Goal: Task Accomplishment & Management: Use online tool/utility

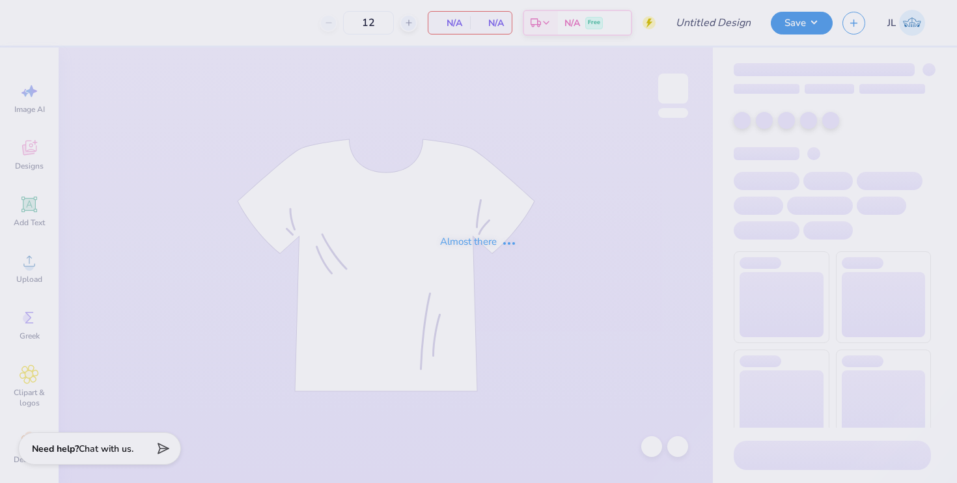
type input "Hoco Hoodie 1"
type input "50"
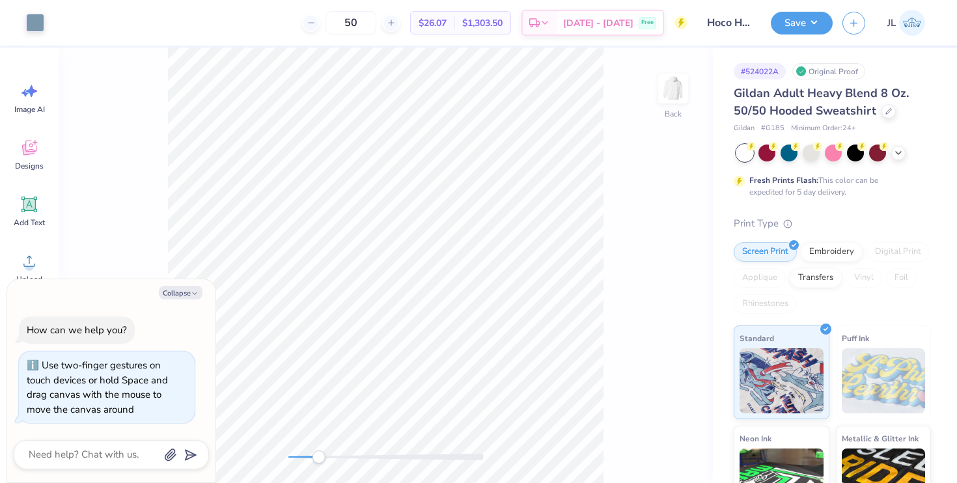
drag, startPoint x: 298, startPoint y: 455, endPoint x: 318, endPoint y: 450, distance: 20.8
click at [318, 452] on div "Accessibility label" at bounding box center [318, 457] width 13 height 13
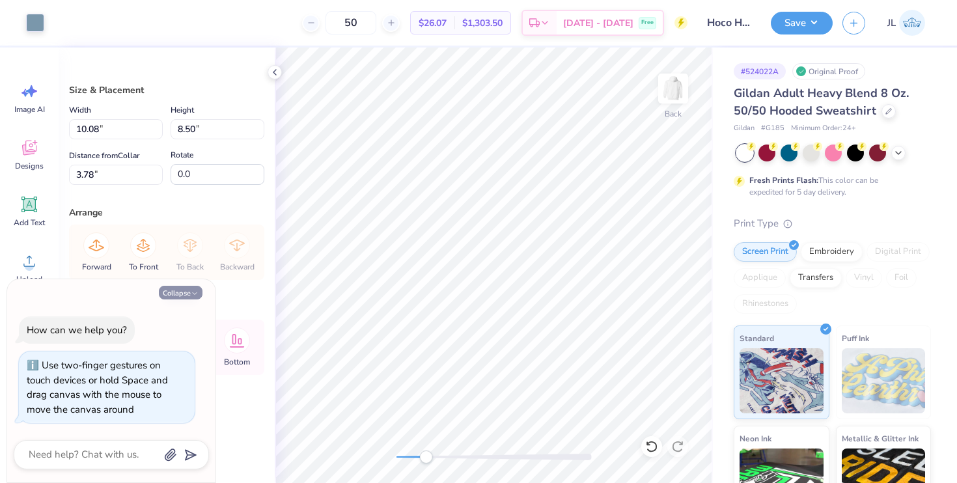
click at [167, 292] on button "Collapse" at bounding box center [181, 293] width 44 height 14
type textarea "x"
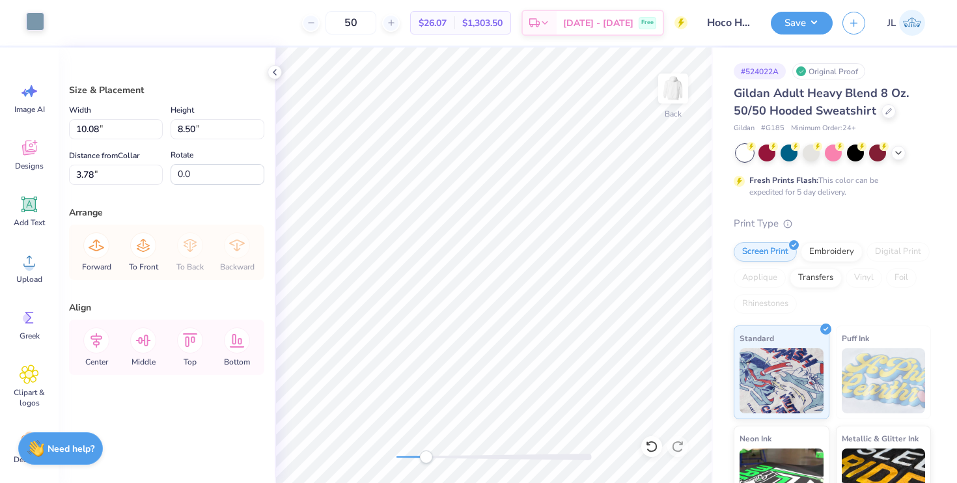
click at [38, 21] on div at bounding box center [35, 21] width 18 height 18
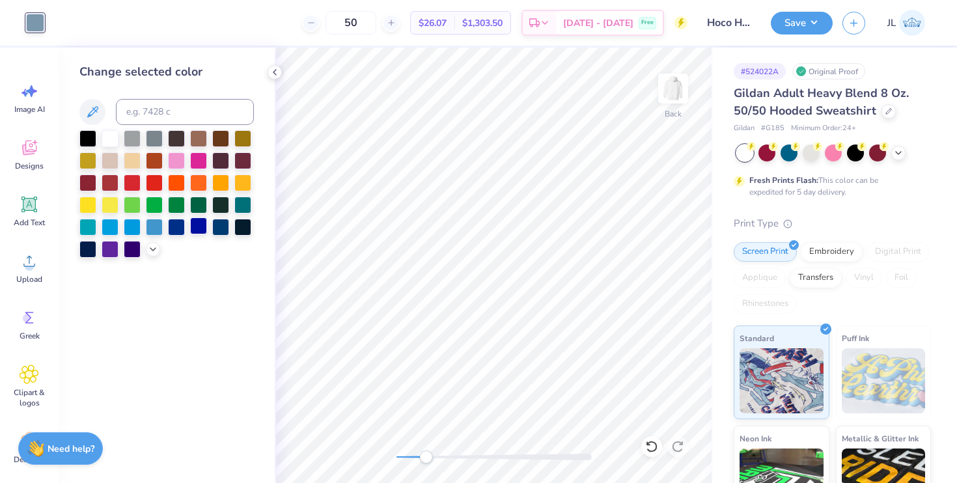
click at [197, 228] on div at bounding box center [198, 225] width 17 height 17
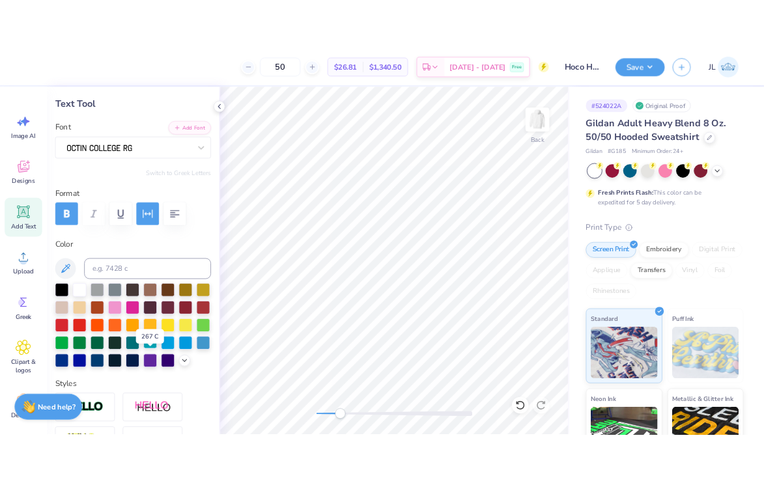
scroll to position [63, 0]
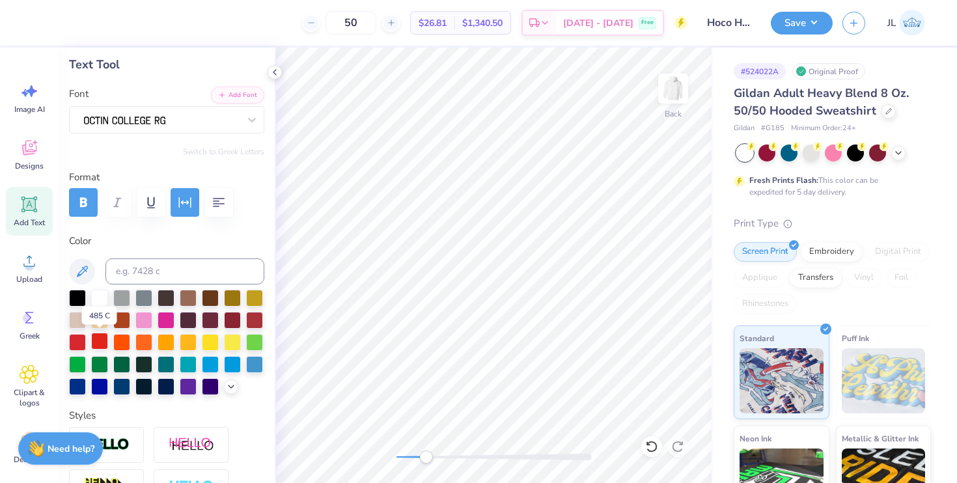
click at [96, 342] on div at bounding box center [99, 341] width 17 height 17
type input "1.59"
type input "1.07"
type input "10.94"
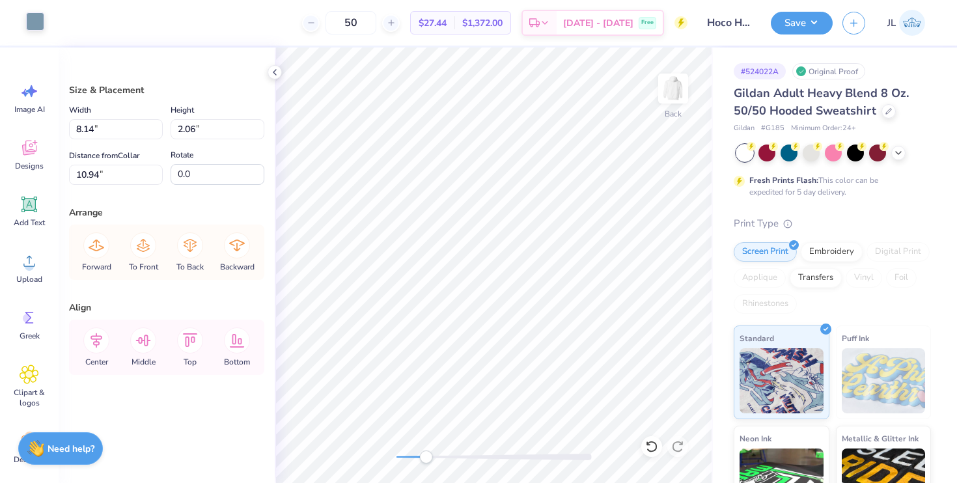
click at [38, 23] on div at bounding box center [35, 21] width 18 height 18
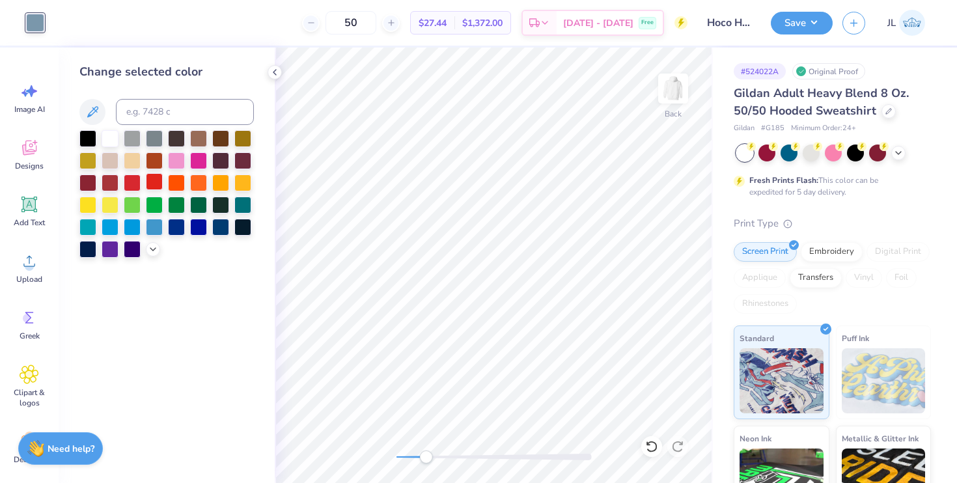
click at [155, 186] on div at bounding box center [154, 181] width 17 height 17
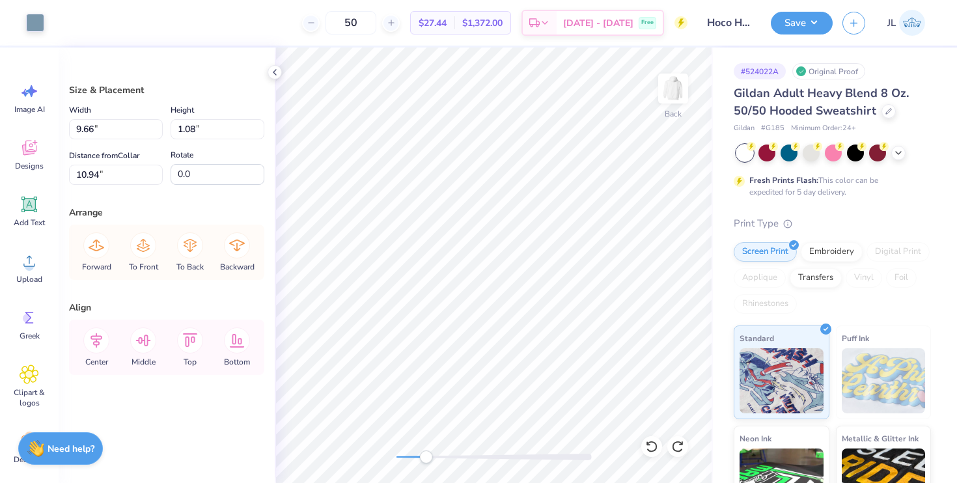
click at [38, 33] on div "Art colors" at bounding box center [22, 23] width 44 height 46
click at [35, 22] on div at bounding box center [35, 21] width 18 height 18
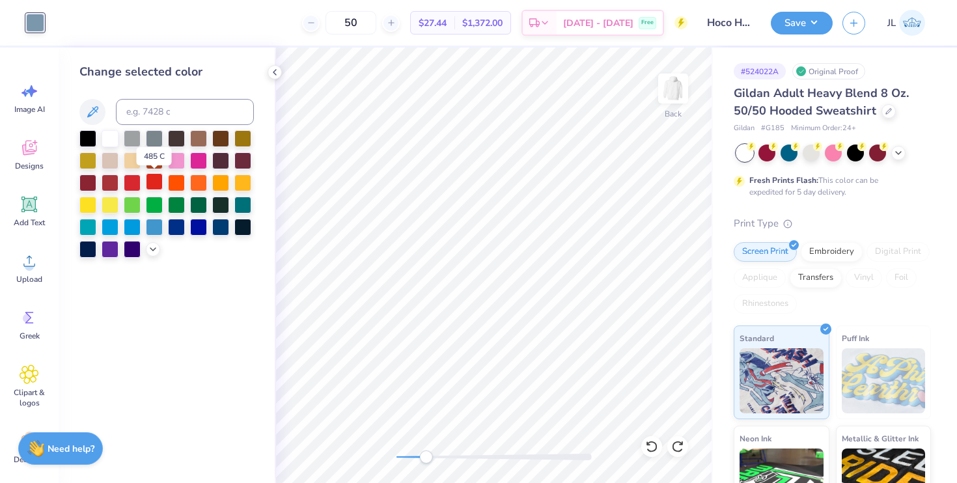
click at [152, 181] on div at bounding box center [154, 181] width 17 height 17
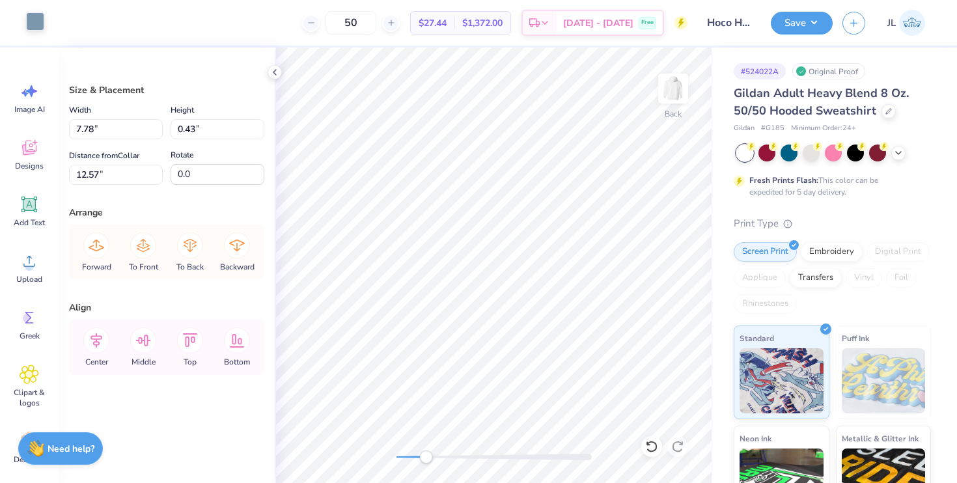
click at [36, 20] on div at bounding box center [35, 21] width 18 height 18
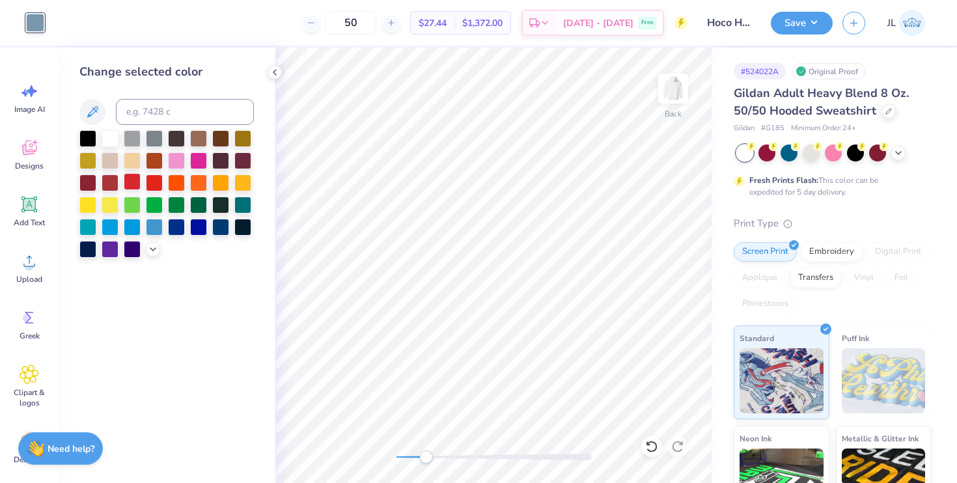
click at [128, 184] on div at bounding box center [132, 181] width 17 height 17
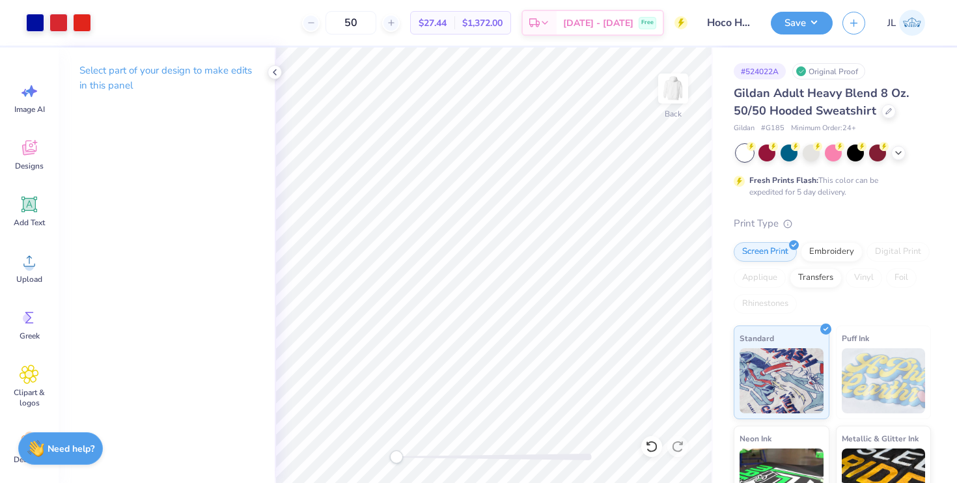
click at [380, 458] on div "Back" at bounding box center [494, 266] width 438 height 436
click at [885, 107] on icon at bounding box center [888, 110] width 7 height 7
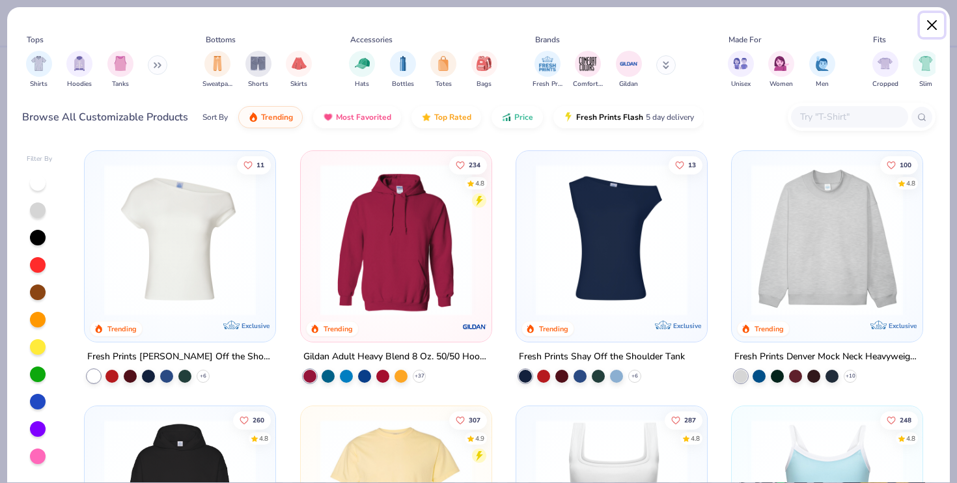
click at [935, 13] on button "Close" at bounding box center [932, 25] width 25 height 25
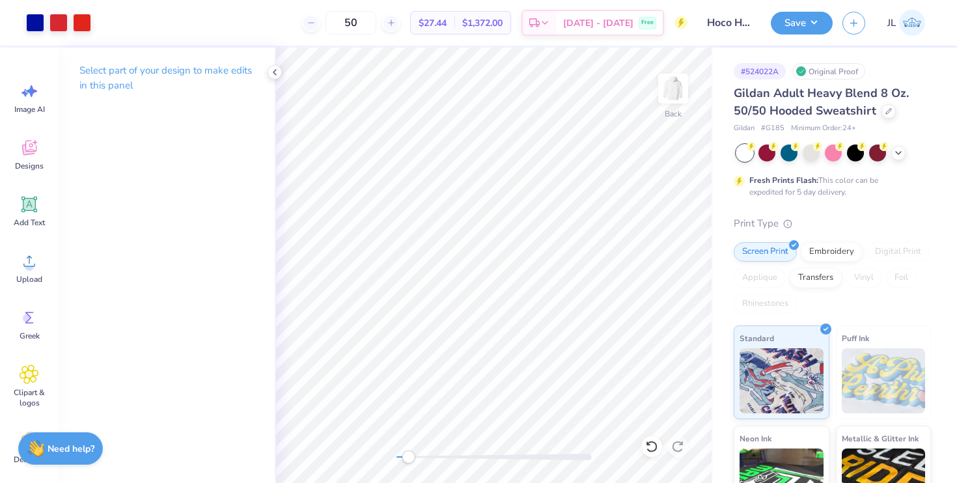
drag, startPoint x: 398, startPoint y: 454, endPoint x: 410, endPoint y: 452, distance: 11.9
click at [410, 453] on div "Accessibility label" at bounding box center [408, 457] width 13 height 13
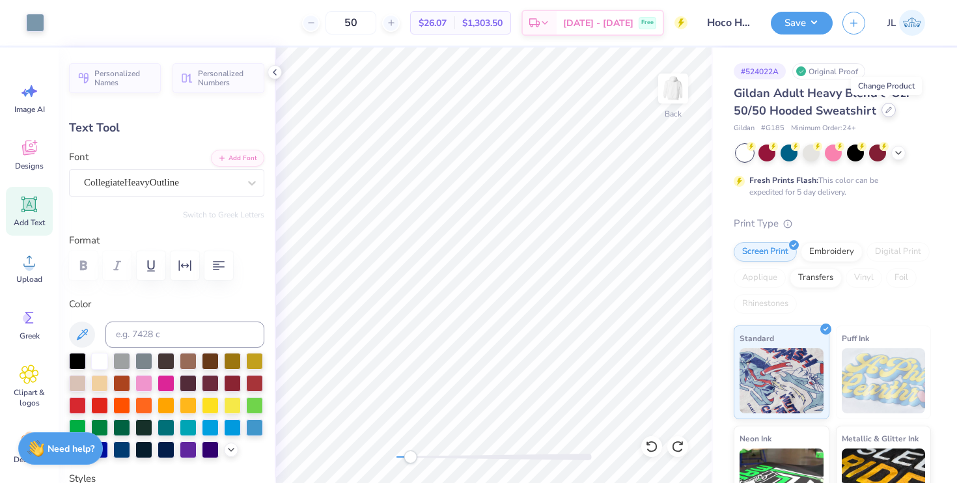
click at [889, 111] on icon at bounding box center [888, 110] width 7 height 7
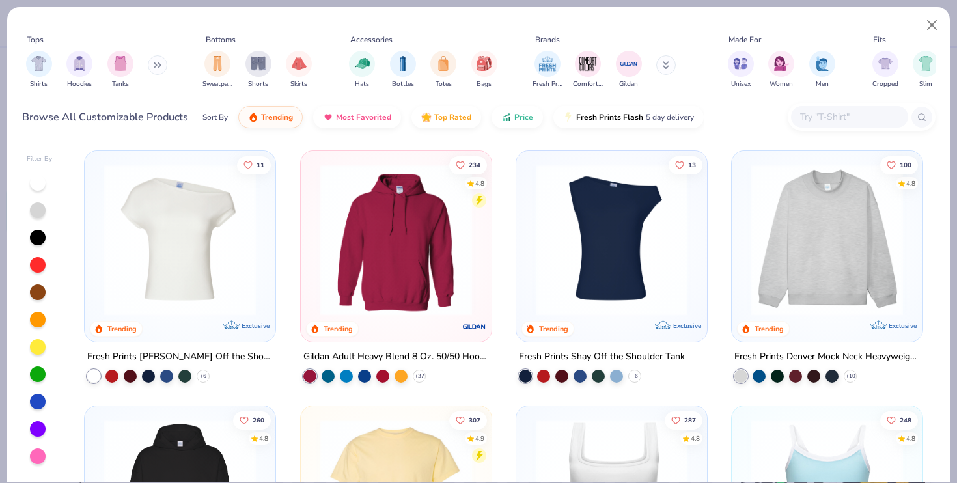
click at [816, 120] on input "text" at bounding box center [849, 116] width 100 height 15
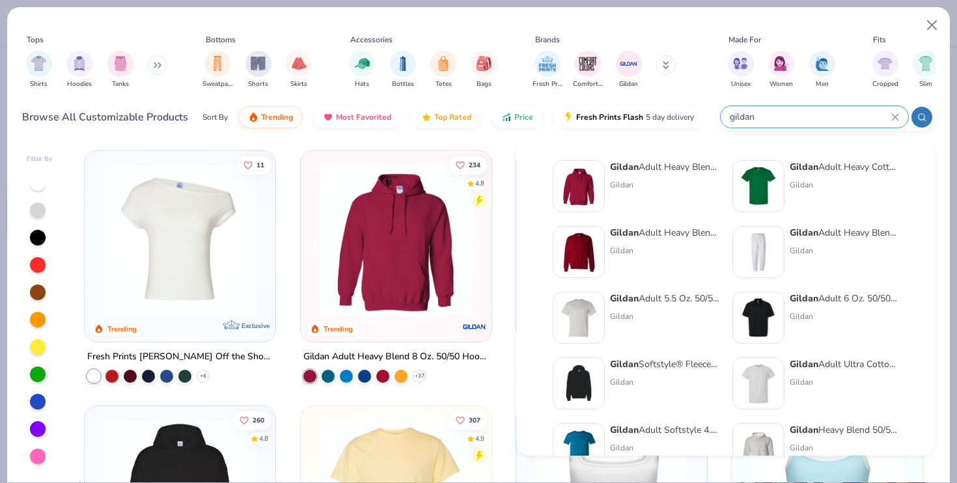
type input "gildan"
click at [665, 243] on div "Gildan Adult Heavy Blend Adult 8 Oz. 50/50 Fleece Crew Gildan" at bounding box center [664, 252] width 109 height 52
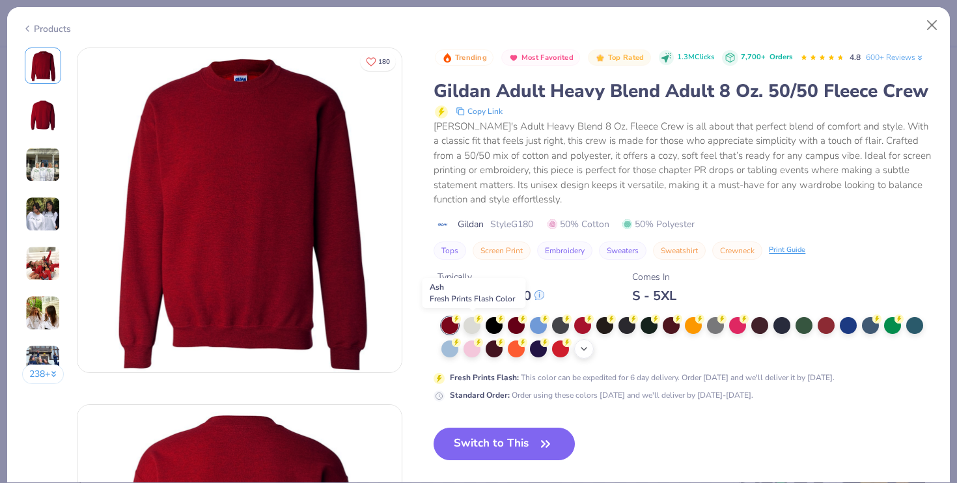
click at [589, 346] on icon at bounding box center [584, 349] width 10 height 10
click at [714, 352] on div at bounding box center [715, 347] width 17 height 17
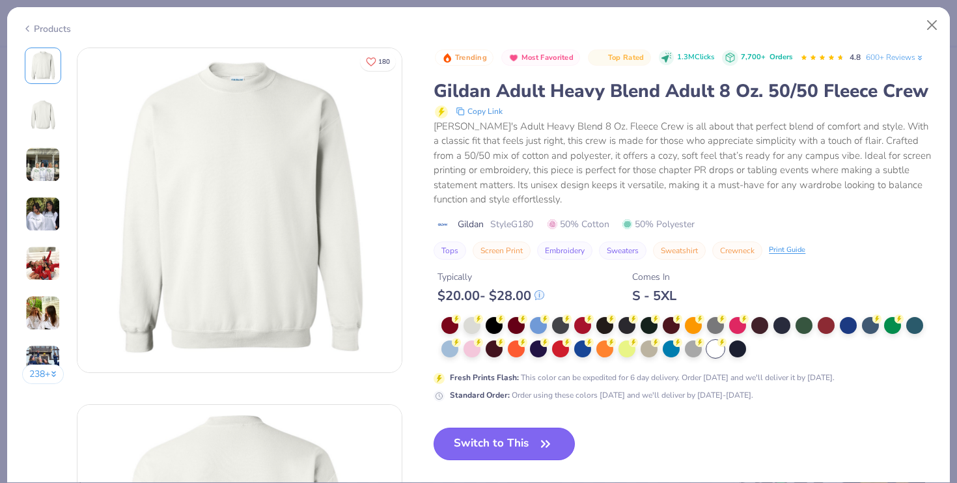
click at [516, 443] on button "Switch to This" at bounding box center [504, 444] width 141 height 33
click at [495, 439] on button "Switch to This" at bounding box center [504, 444] width 141 height 33
click at [530, 448] on button "Switch to This" at bounding box center [504, 444] width 141 height 33
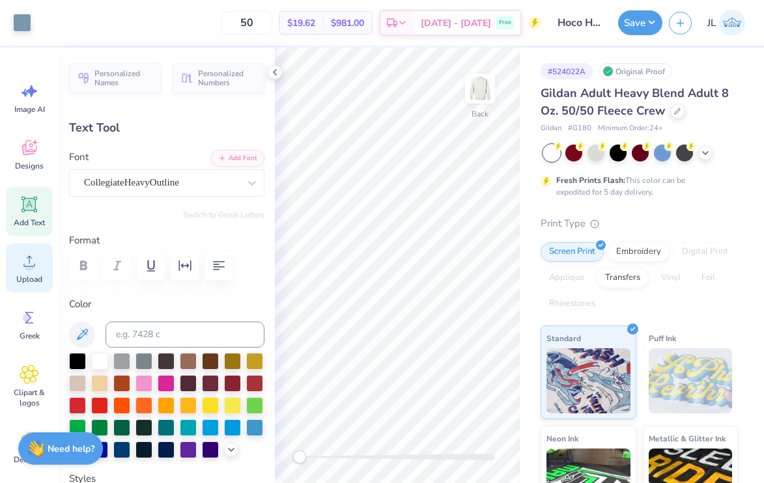
click at [35, 251] on icon at bounding box center [30, 261] width 20 height 20
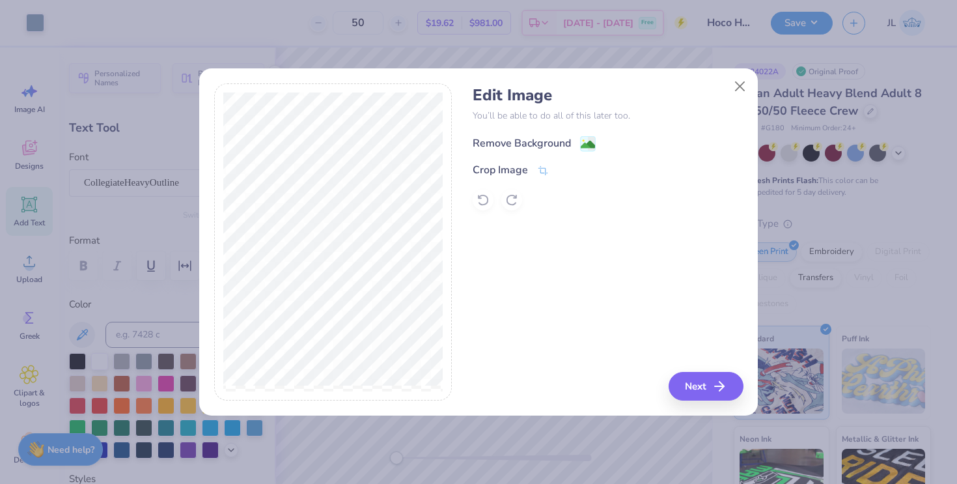
click at [516, 145] on div "Remove Background" at bounding box center [522, 143] width 98 height 16
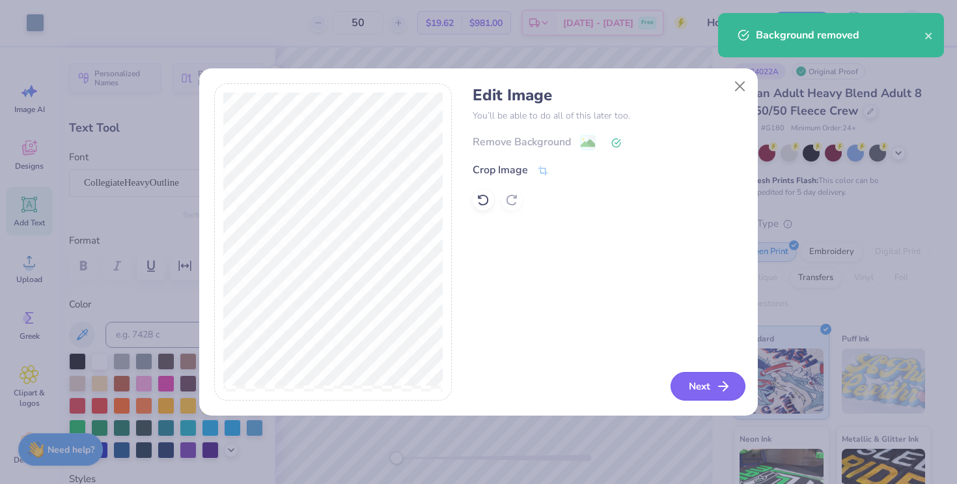
click at [694, 385] on button "Next" at bounding box center [708, 386] width 75 height 29
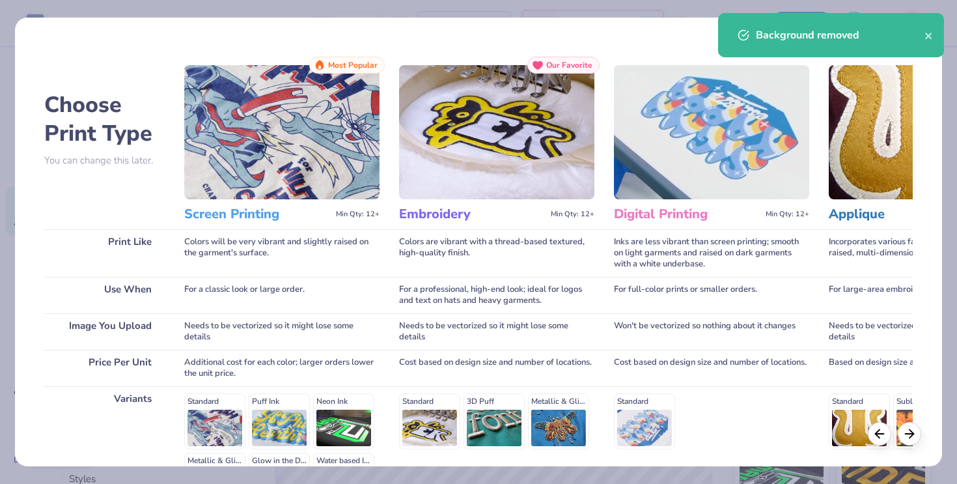
scroll to position [165, 0]
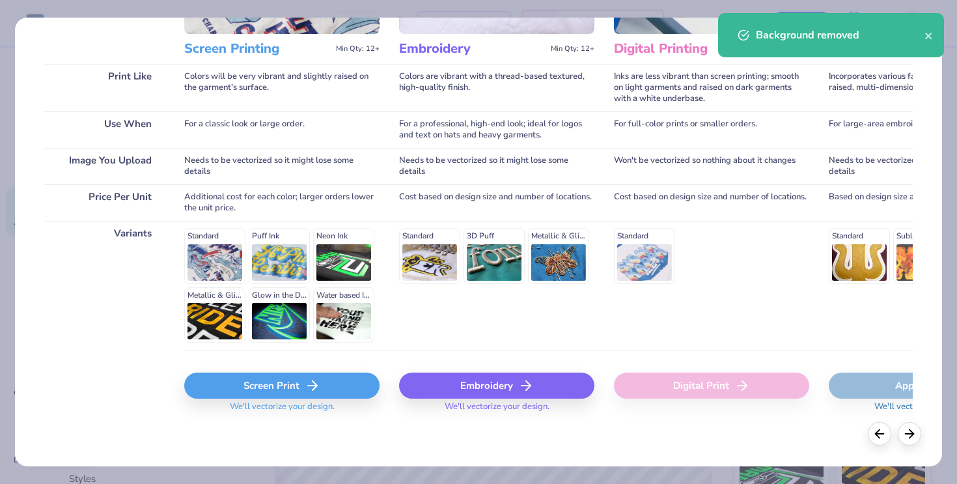
click at [292, 395] on div "Screen Print" at bounding box center [281, 385] width 195 height 26
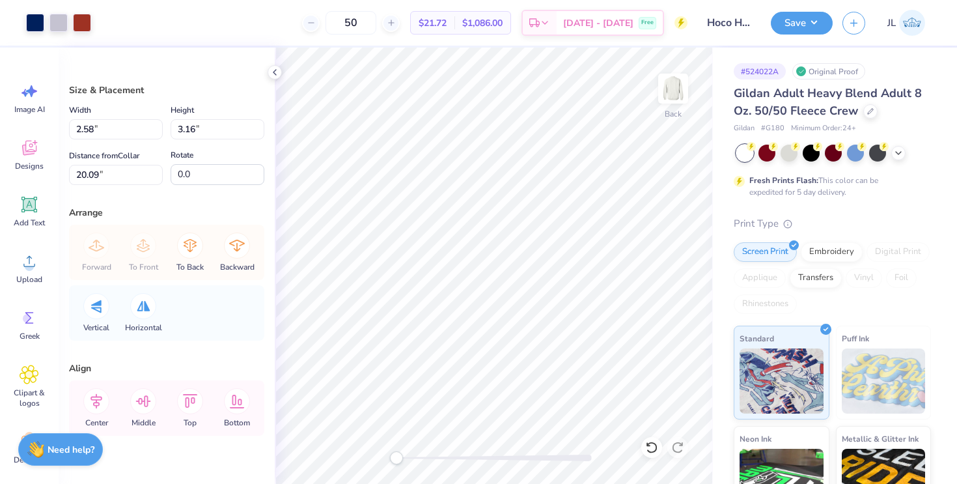
type input "2.58"
type input "3.16"
type input "20.09"
click at [40, 21] on div at bounding box center [35, 21] width 18 height 18
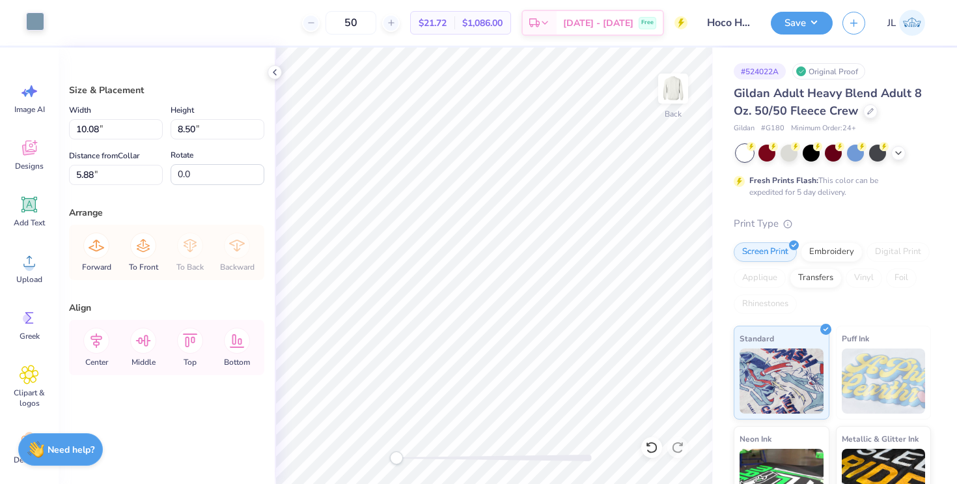
click at [36, 20] on div at bounding box center [35, 21] width 18 height 18
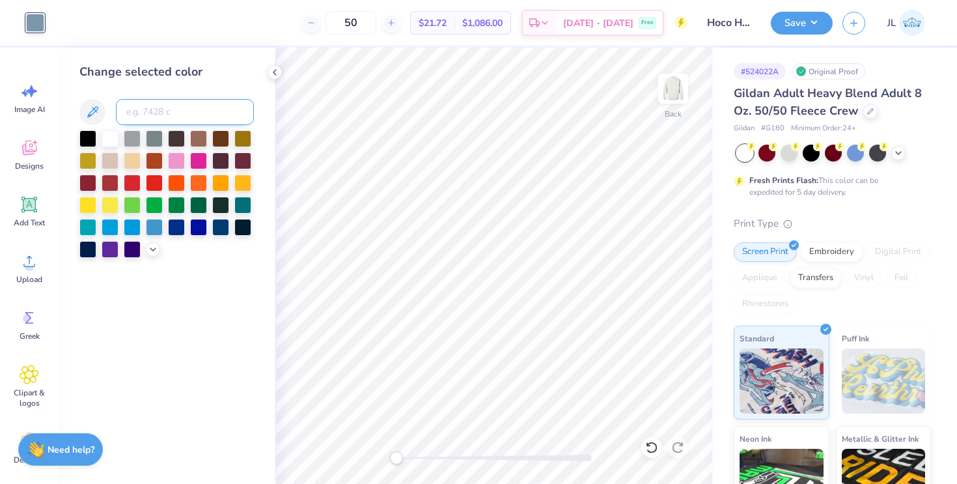
click at [159, 111] on input at bounding box center [185, 112] width 138 height 26
type input "281"
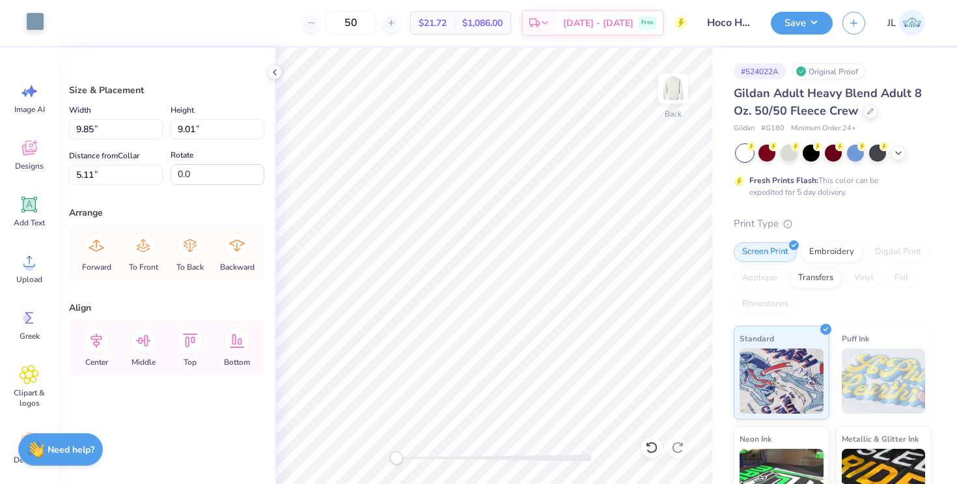
click at [44, 21] on div at bounding box center [35, 21] width 18 height 18
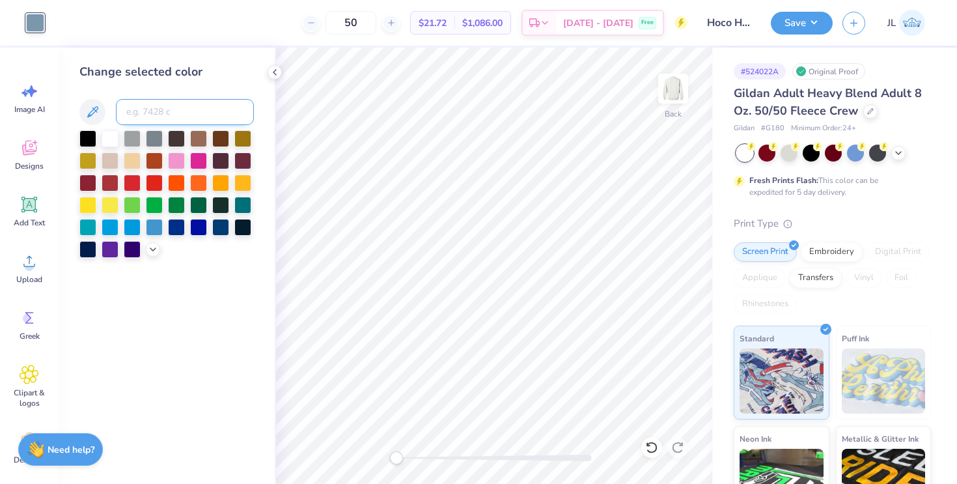
click at [146, 102] on input at bounding box center [185, 112] width 138 height 26
type input "484"
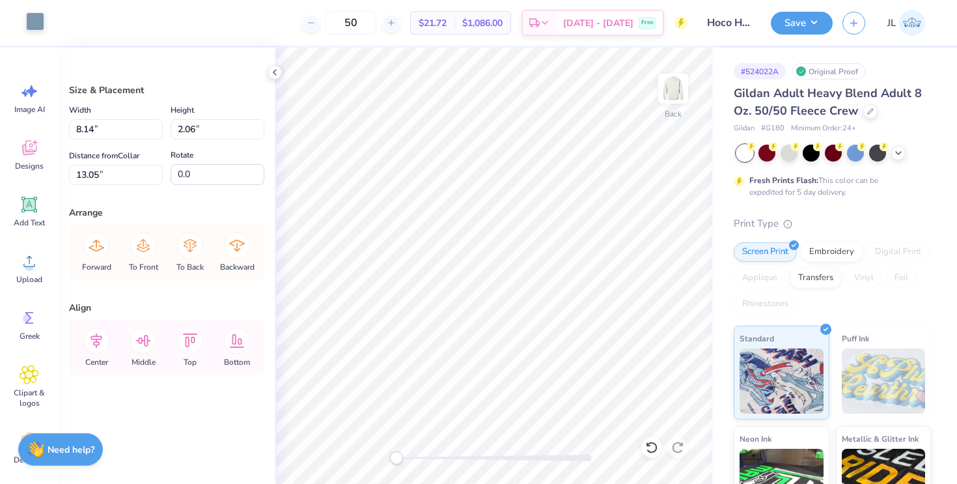
click at [38, 21] on div at bounding box center [35, 21] width 18 height 18
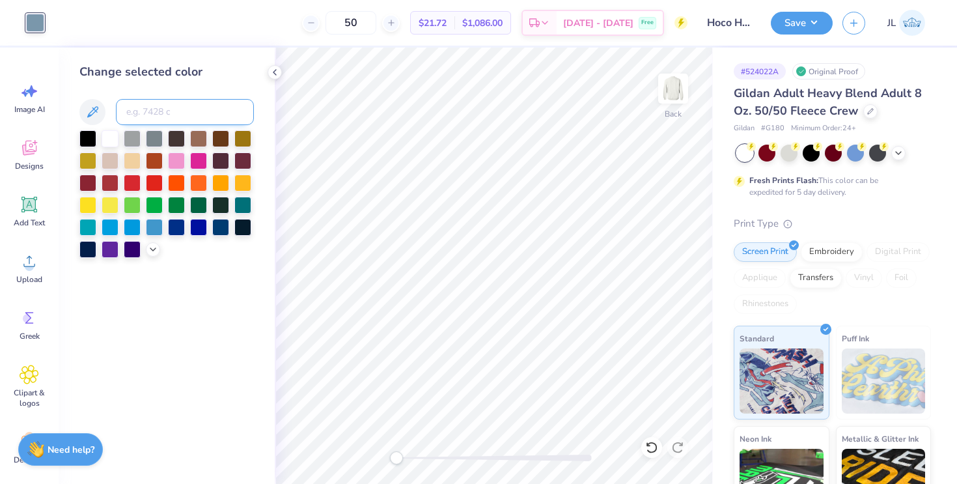
click at [138, 107] on input at bounding box center [185, 112] width 138 height 26
type input "484"
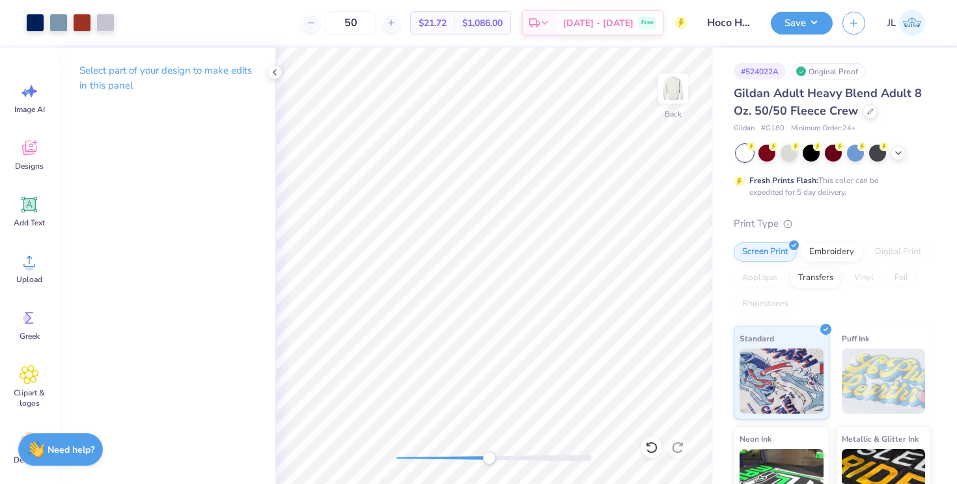
drag, startPoint x: 394, startPoint y: 457, endPoint x: 488, endPoint y: 456, distance: 93.8
click at [488, 456] on div "Accessibility label" at bounding box center [488, 457] width 13 height 13
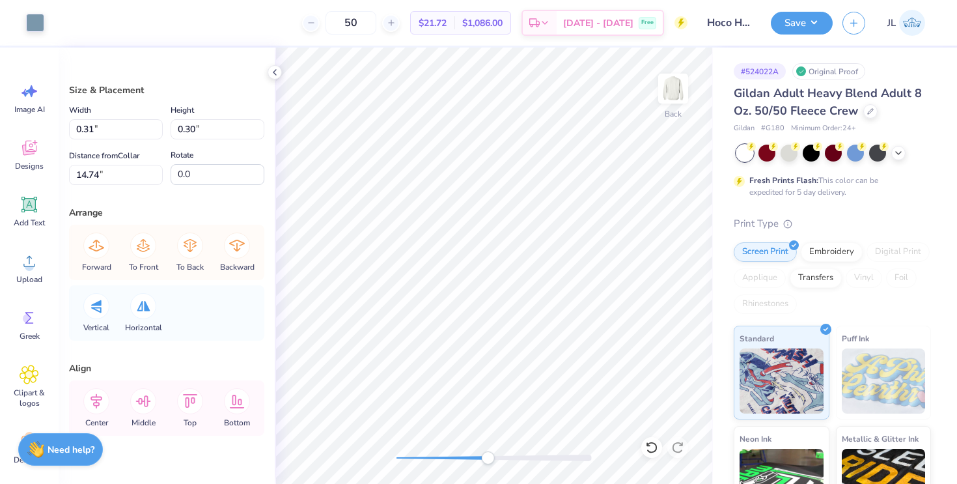
click at [31, 12] on div "Art colors" at bounding box center [22, 23] width 44 height 46
click at [32, 22] on div at bounding box center [35, 21] width 18 height 18
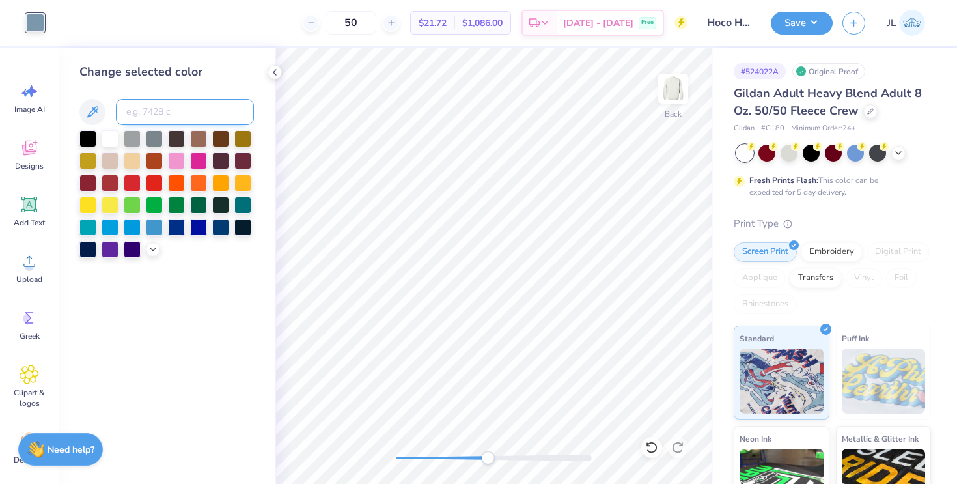
click at [173, 119] on input at bounding box center [185, 112] width 138 height 26
type input "484"
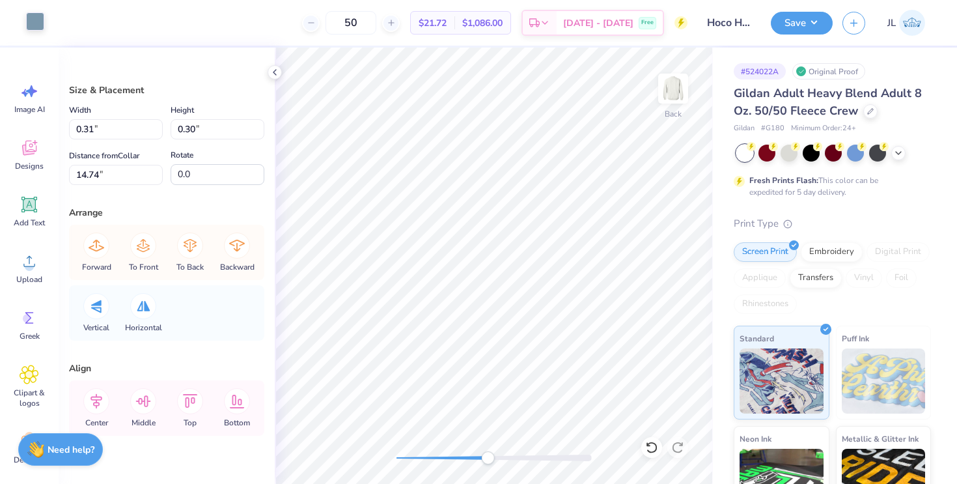
click at [30, 20] on div at bounding box center [35, 21] width 18 height 18
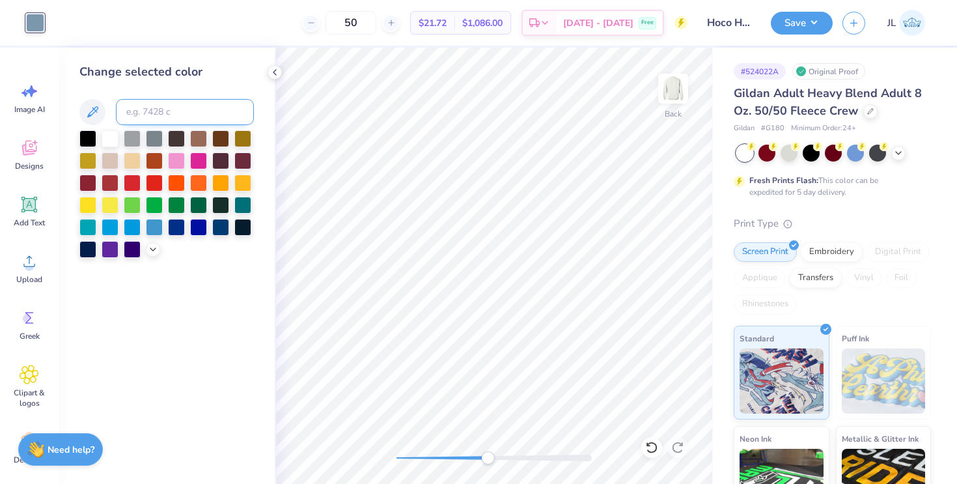
click at [131, 109] on input at bounding box center [185, 112] width 138 height 26
type input "484"
drag, startPoint x: 482, startPoint y: 455, endPoint x: 408, endPoint y: 453, distance: 74.2
click at [408, 453] on div "Accessibility label" at bounding box center [408, 457] width 13 height 13
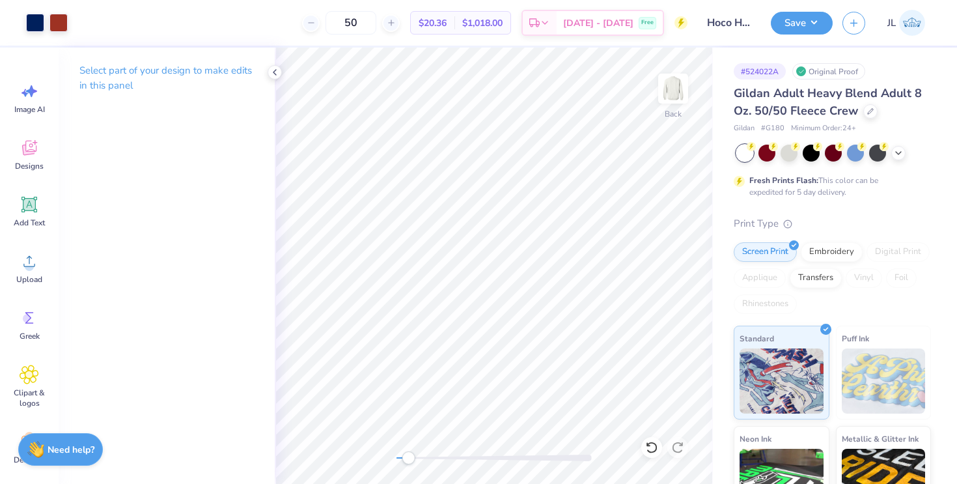
click at [408, 456] on div "Accessibility label" at bounding box center [408, 457] width 13 height 13
click at [277, 68] on icon at bounding box center [275, 72] width 10 height 10
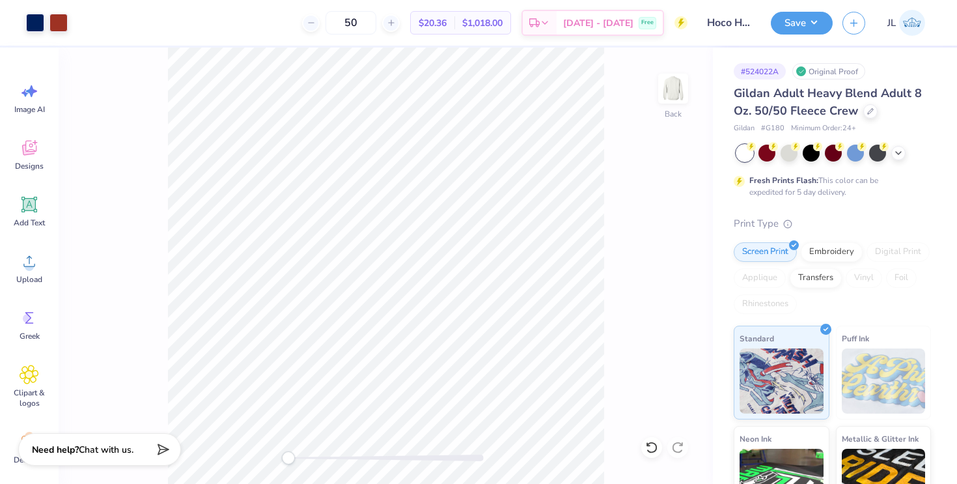
drag, startPoint x: 299, startPoint y: 459, endPoint x: 285, endPoint y: 459, distance: 13.7
click at [285, 459] on div "Accessibility label" at bounding box center [288, 457] width 13 height 13
click at [781, 152] on div at bounding box center [789, 151] width 17 height 17
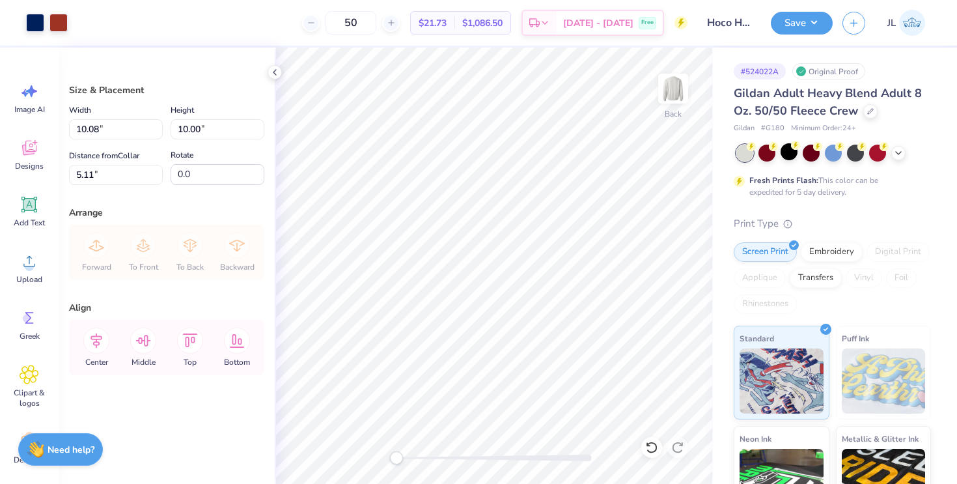
type input "3.00"
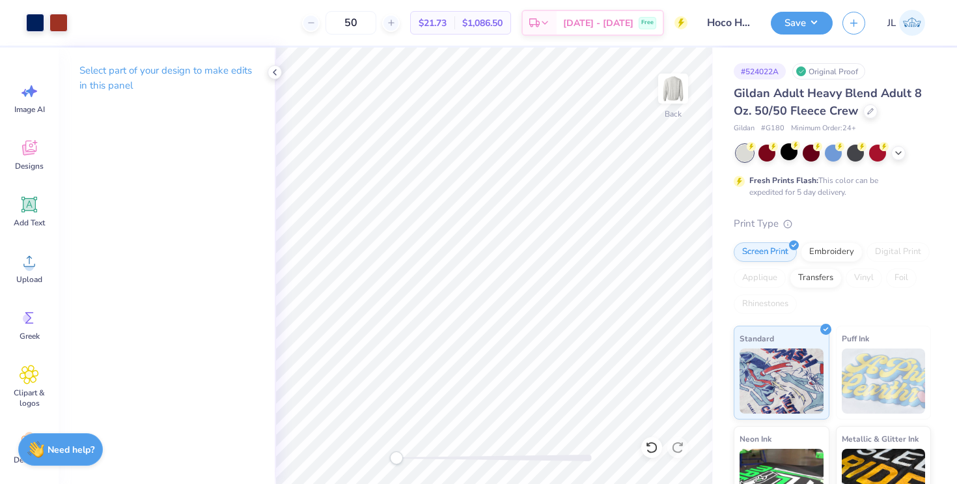
click at [896, 158] on div at bounding box center [833, 153] width 195 height 17
click at [896, 152] on icon at bounding box center [898, 151] width 10 height 10
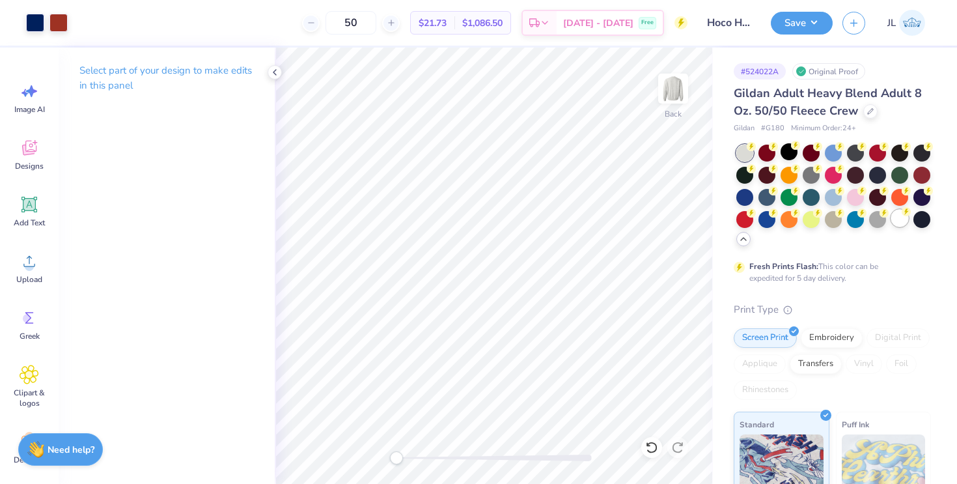
click at [898, 217] on div at bounding box center [899, 218] width 17 height 17
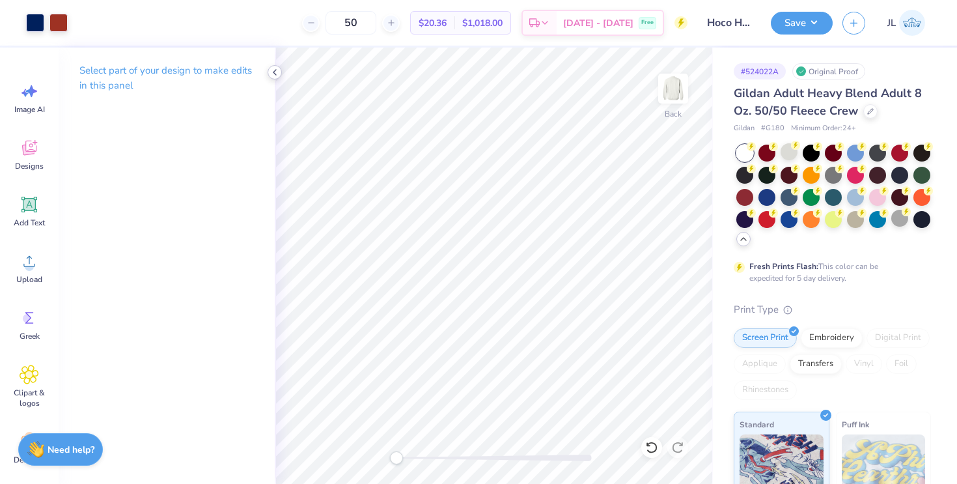
click at [275, 70] on polyline at bounding box center [274, 72] width 3 height 5
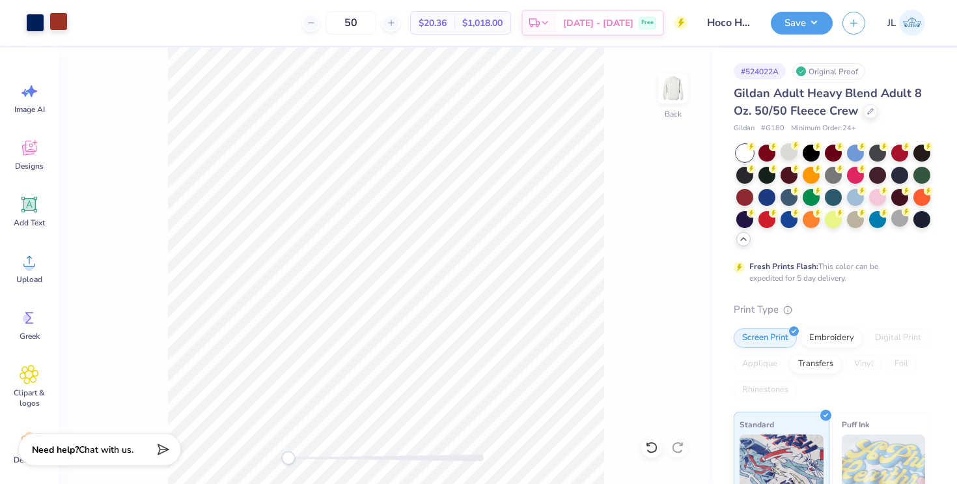
click at [58, 23] on div at bounding box center [58, 21] width 18 height 18
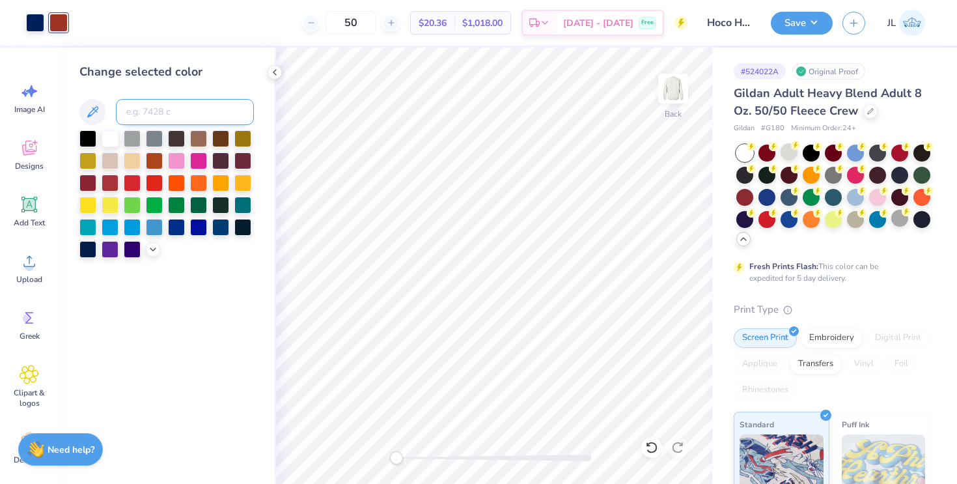
click at [156, 111] on input at bounding box center [185, 112] width 138 height 26
type input "485"
type input "4844c"
click at [132, 183] on div at bounding box center [132, 181] width 17 height 17
click at [106, 182] on div at bounding box center [110, 181] width 17 height 17
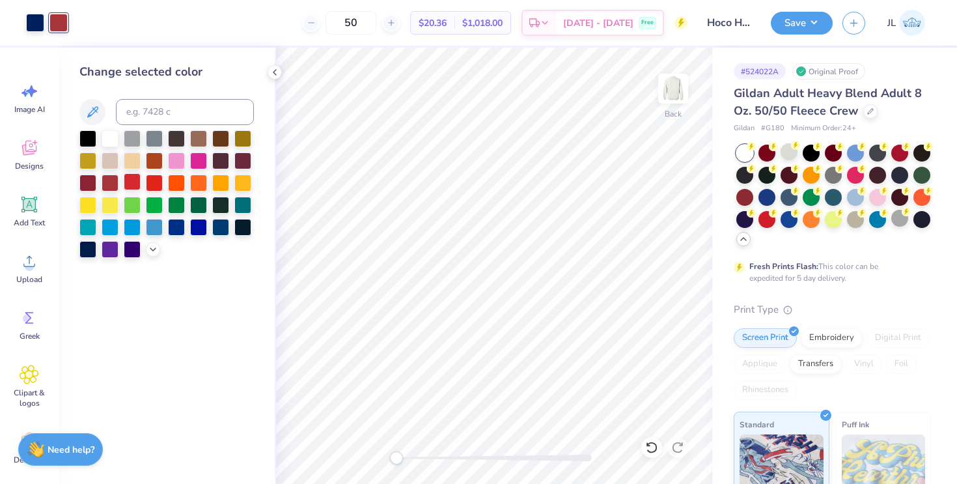
click at [126, 184] on div at bounding box center [132, 181] width 17 height 17
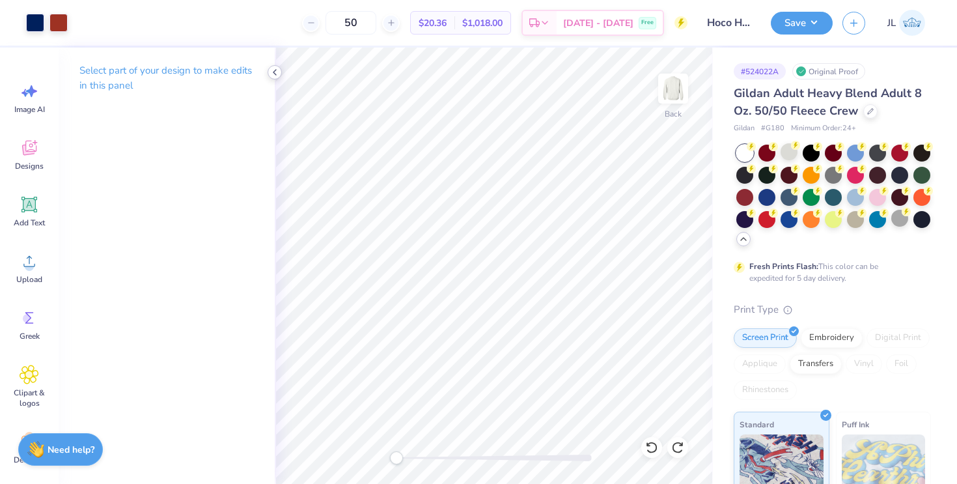
click at [270, 69] on icon at bounding box center [275, 72] width 10 height 10
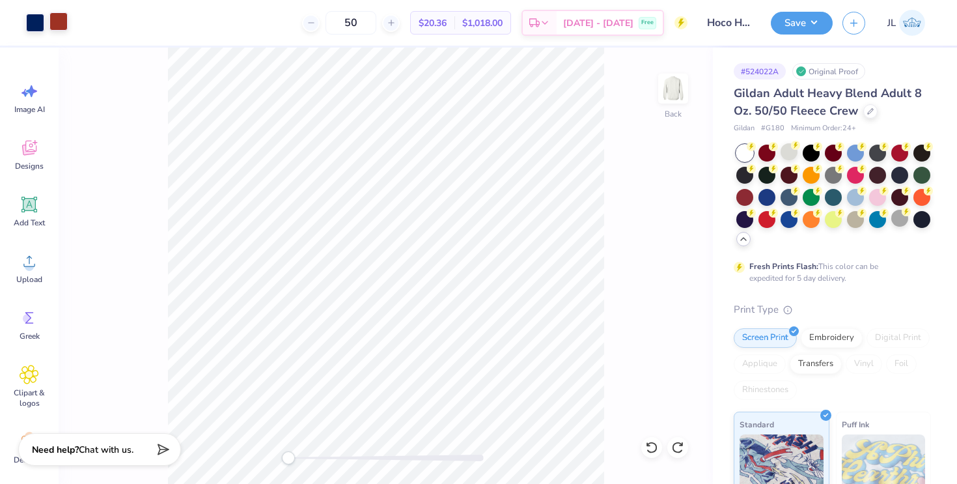
click at [59, 14] on div at bounding box center [58, 21] width 18 height 18
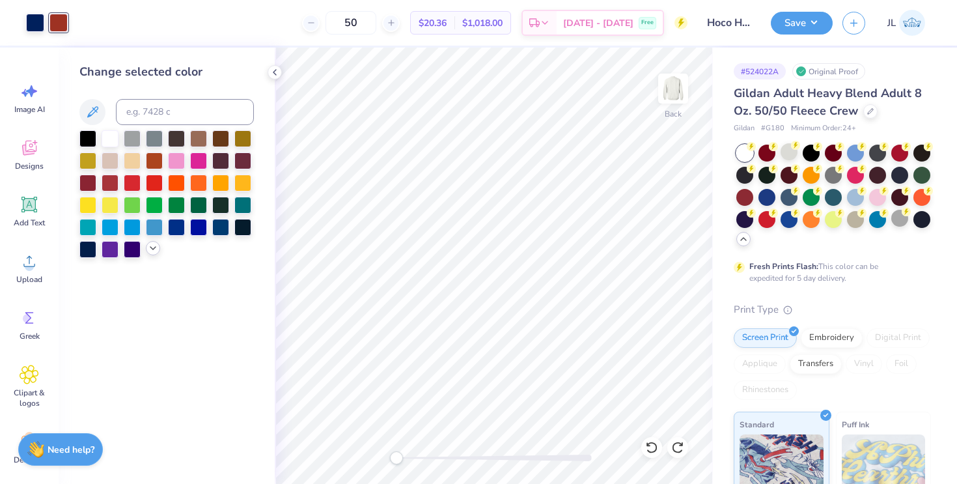
click at [153, 245] on icon at bounding box center [153, 248] width 10 height 10
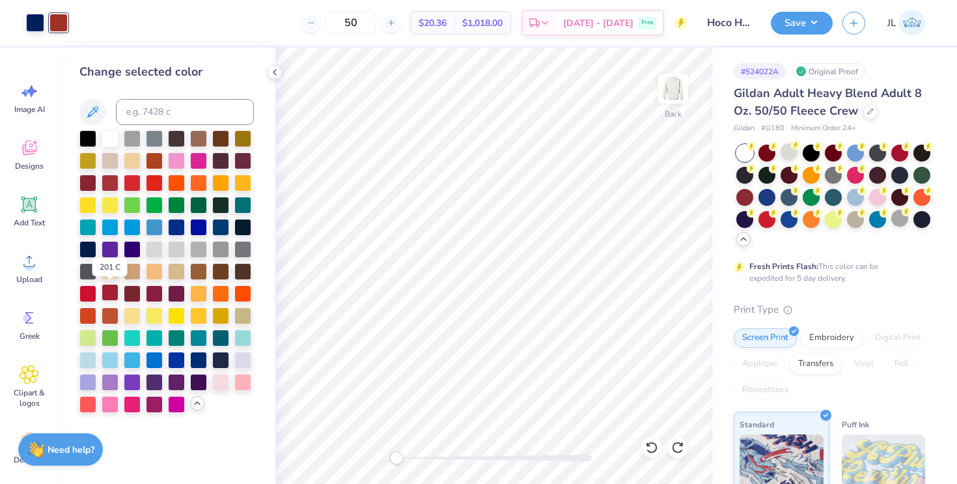
click at [107, 294] on div at bounding box center [110, 292] width 17 height 17
drag, startPoint x: 393, startPoint y: 457, endPoint x: 441, endPoint y: 456, distance: 48.2
click at [441, 456] on div "Accessibility label" at bounding box center [441, 457] width 13 height 13
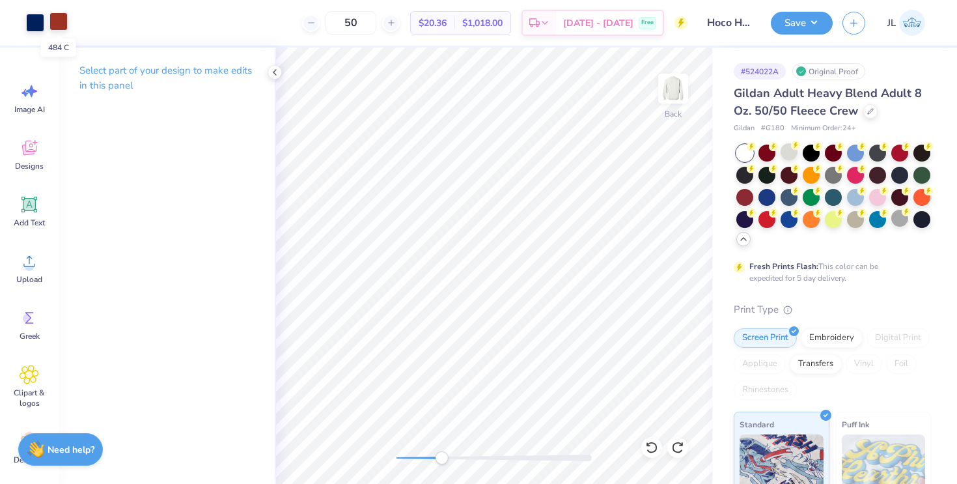
click at [58, 22] on div at bounding box center [58, 21] width 18 height 18
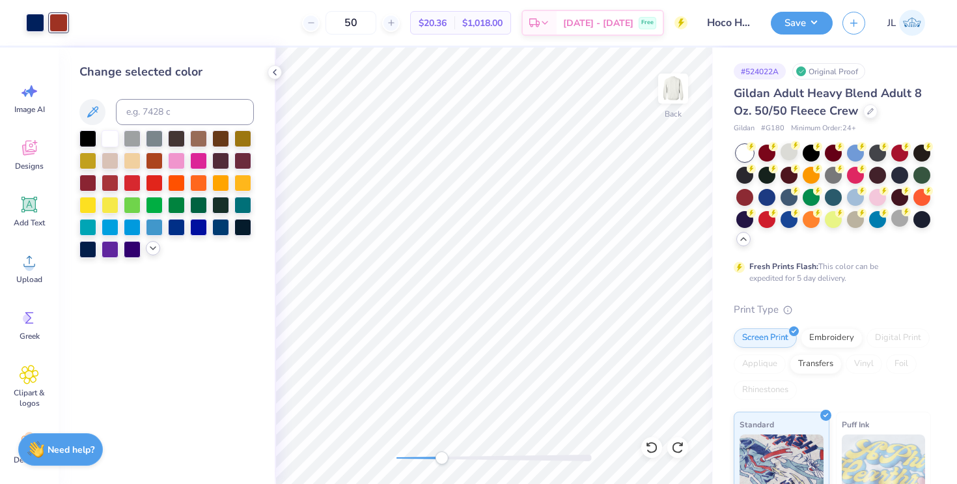
click at [158, 252] on icon at bounding box center [153, 248] width 10 height 10
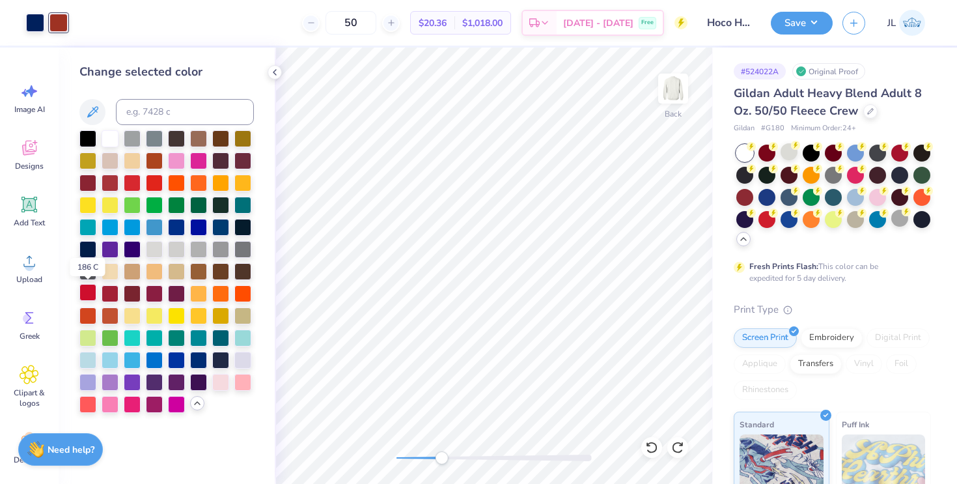
click at [89, 289] on div at bounding box center [87, 292] width 17 height 17
click at [275, 75] on icon at bounding box center [275, 72] width 10 height 10
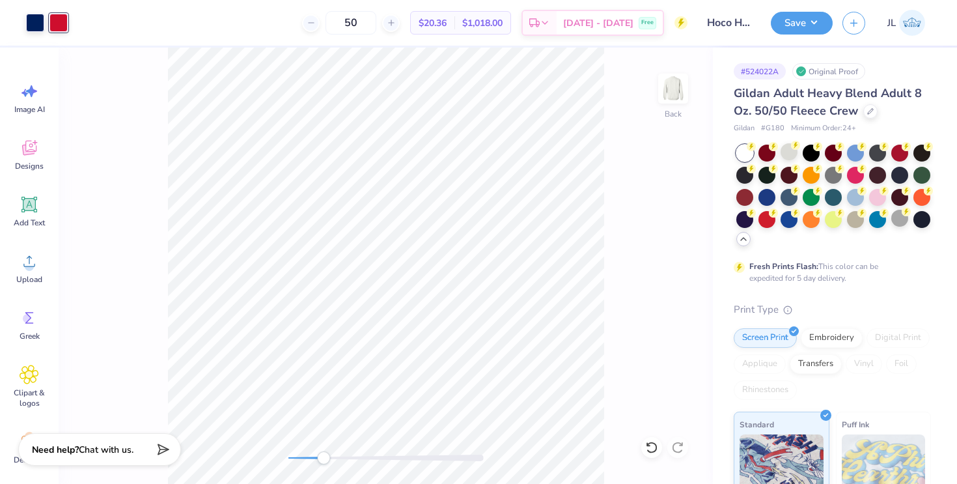
drag, startPoint x: 339, startPoint y: 460, endPoint x: 324, endPoint y: 460, distance: 15.6
click at [324, 460] on div at bounding box center [385, 457] width 195 height 7
drag, startPoint x: 319, startPoint y: 460, endPoint x: 311, endPoint y: 460, distance: 7.8
click at [311, 460] on div "Accessibility label" at bounding box center [311, 457] width 13 height 13
click at [57, 15] on div at bounding box center [58, 23] width 18 height 18
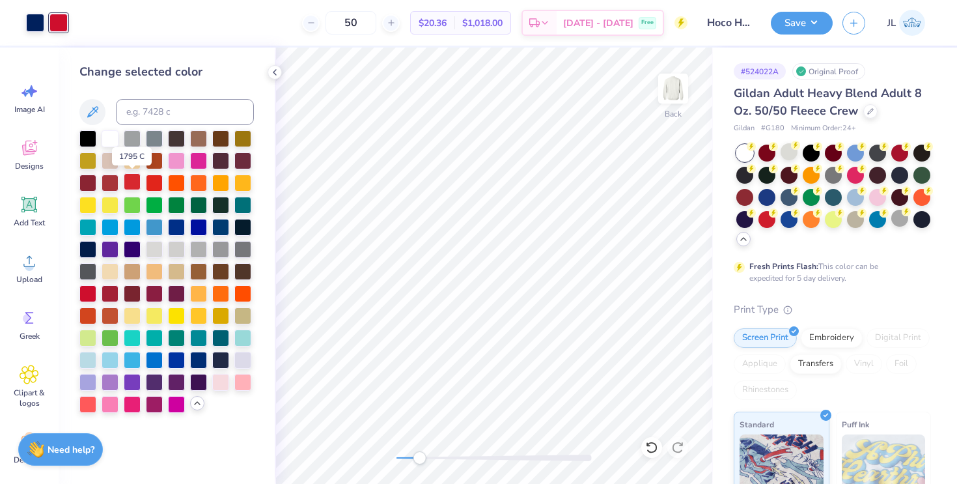
click at [134, 179] on div at bounding box center [132, 181] width 17 height 17
click at [90, 293] on div at bounding box center [87, 292] width 17 height 17
click at [133, 183] on div at bounding box center [132, 181] width 17 height 17
click at [113, 186] on div at bounding box center [110, 181] width 17 height 17
click at [155, 186] on div at bounding box center [154, 181] width 17 height 17
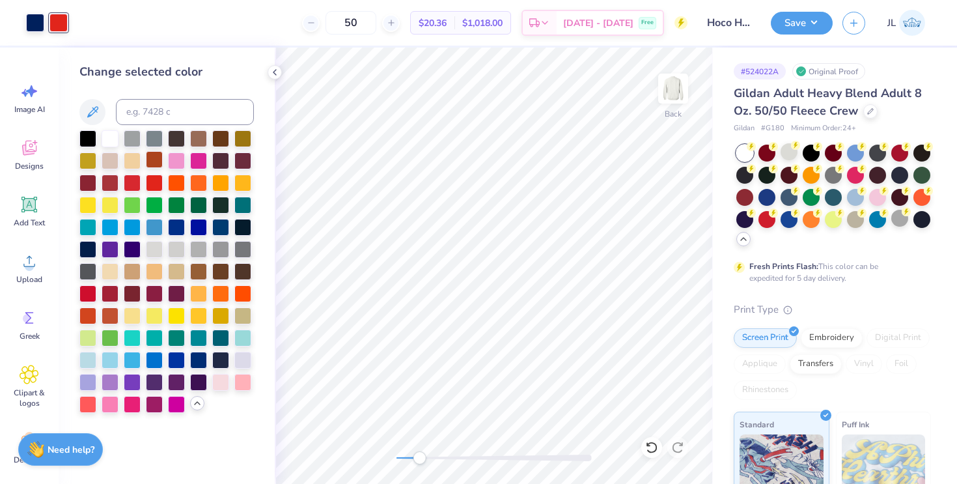
click at [157, 162] on div at bounding box center [154, 159] width 17 height 17
click at [90, 184] on div at bounding box center [87, 181] width 17 height 17
click at [90, 294] on div at bounding box center [87, 292] width 17 height 17
drag, startPoint x: 414, startPoint y: 459, endPoint x: 393, endPoint y: 458, distance: 20.8
click at [393, 458] on div "Accessibility label" at bounding box center [396, 457] width 13 height 13
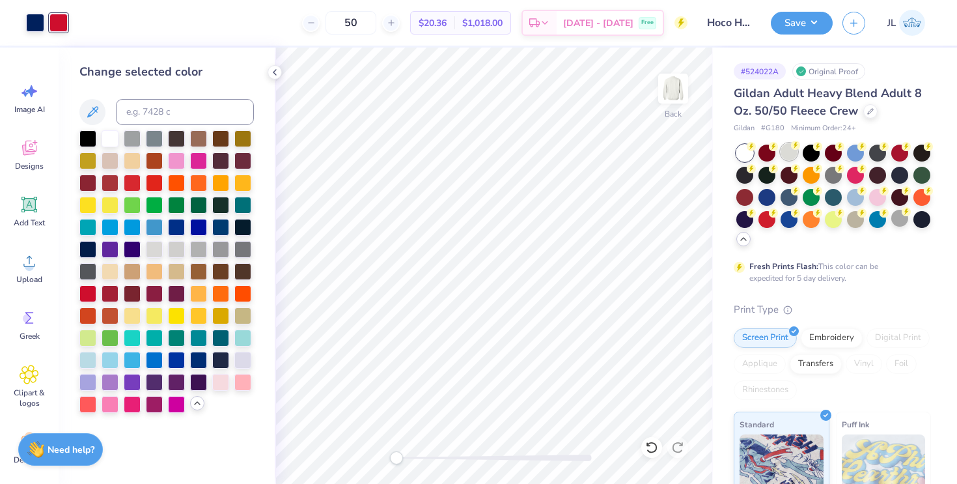
click at [790, 150] on div at bounding box center [789, 151] width 17 height 17
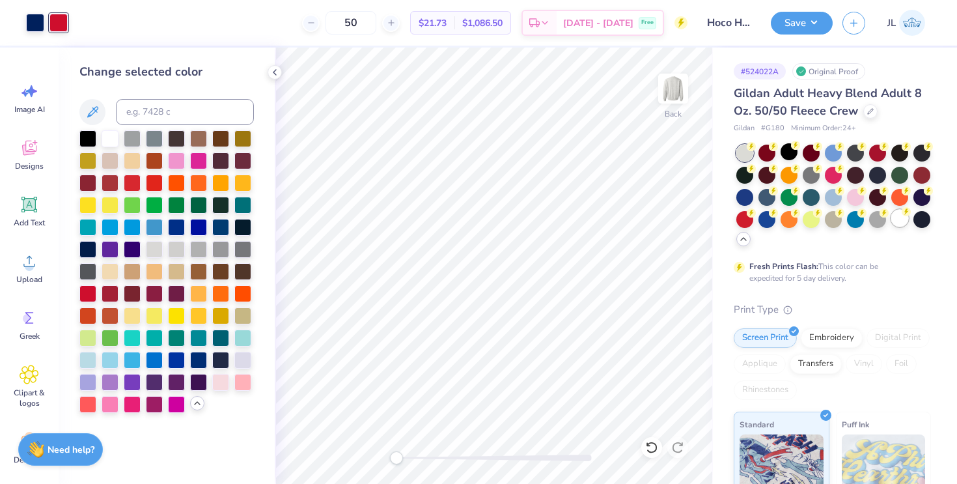
click at [899, 221] on div at bounding box center [899, 218] width 17 height 17
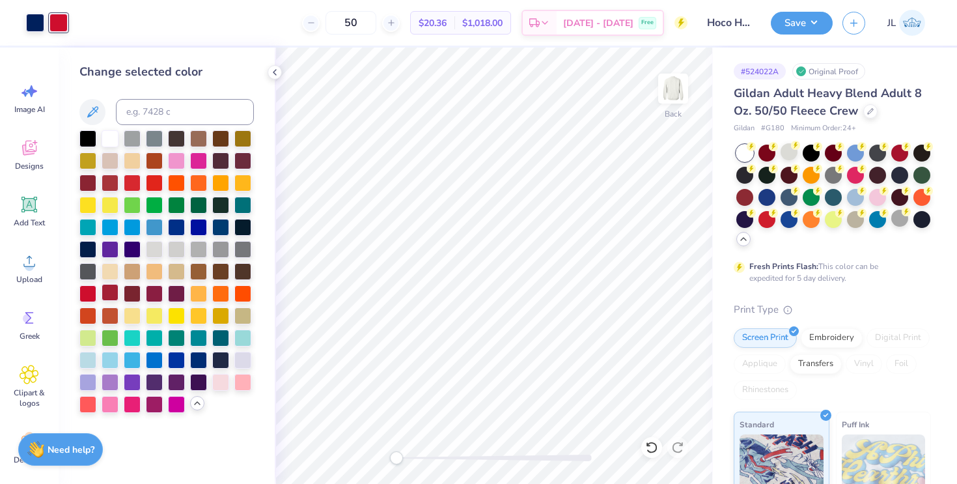
click at [110, 299] on div at bounding box center [110, 292] width 17 height 17
click at [87, 294] on div at bounding box center [87, 292] width 17 height 17
click at [87, 292] on div at bounding box center [87, 292] width 17 height 17
drag, startPoint x: 150, startPoint y: 128, endPoint x: 149, endPoint y: 118, distance: 9.2
click at [147, 115] on input at bounding box center [185, 112] width 138 height 26
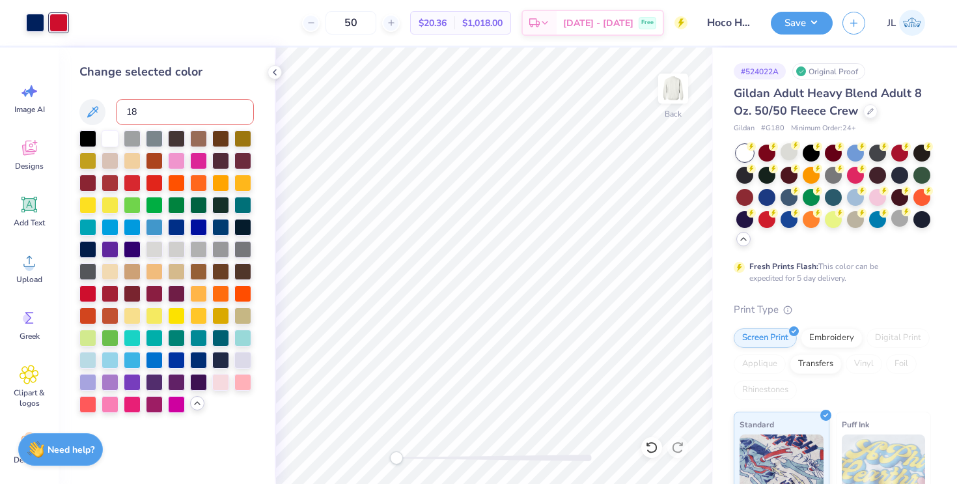
type input "187"
drag, startPoint x: 404, startPoint y: 456, endPoint x: 415, endPoint y: 456, distance: 11.1
click at [419, 456] on div "Accessibility label" at bounding box center [417, 457] width 13 height 13
click at [385, 460] on div "Back" at bounding box center [494, 266] width 438 height 436
click at [275, 77] on div at bounding box center [275, 72] width 14 height 14
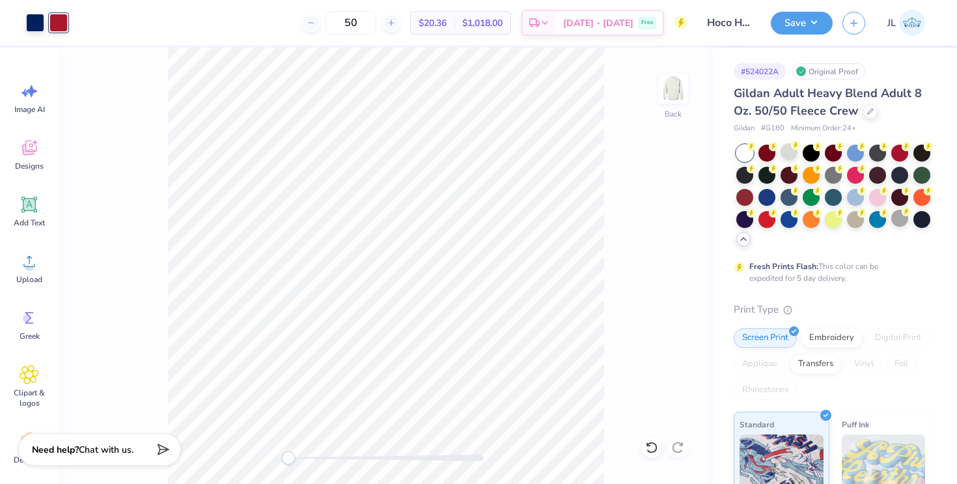
click at [274, 448] on div "Back" at bounding box center [386, 266] width 654 height 436
click at [807, 19] on button "Save" at bounding box center [802, 21] width 62 height 23
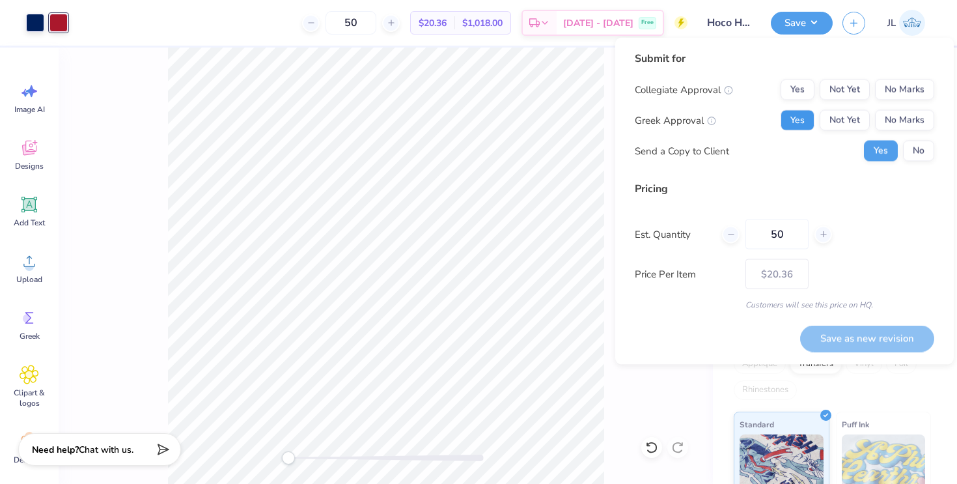
click at [809, 121] on button "Yes" at bounding box center [798, 120] width 34 height 21
click at [805, 90] on button "Yes" at bounding box center [798, 89] width 34 height 21
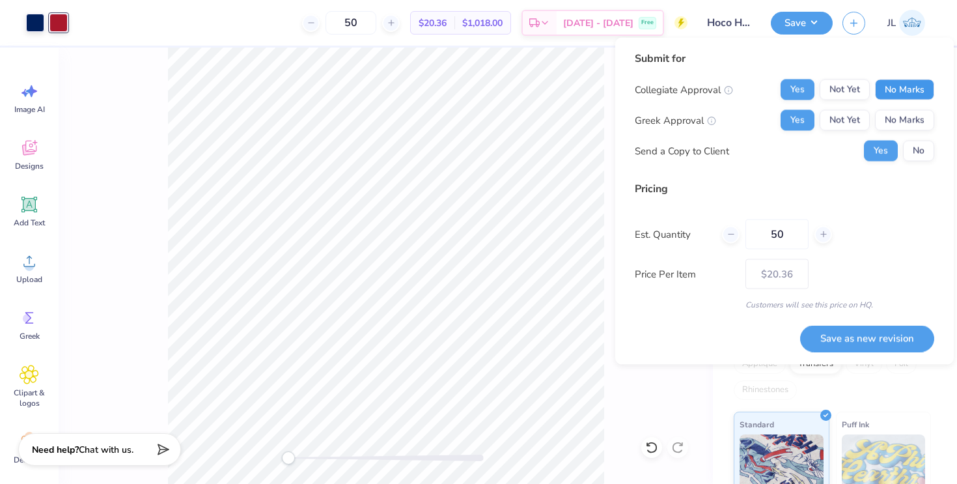
click at [912, 83] on button "No Marks" at bounding box center [904, 89] width 59 height 21
click at [921, 150] on button "No" at bounding box center [918, 151] width 31 height 21
click at [853, 335] on button "Save as new revision" at bounding box center [867, 338] width 134 height 27
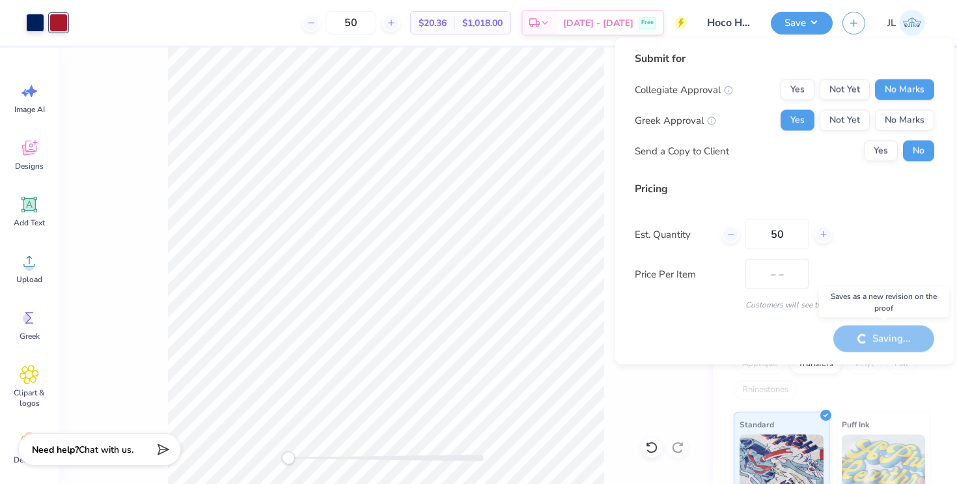
type input "$20.36"
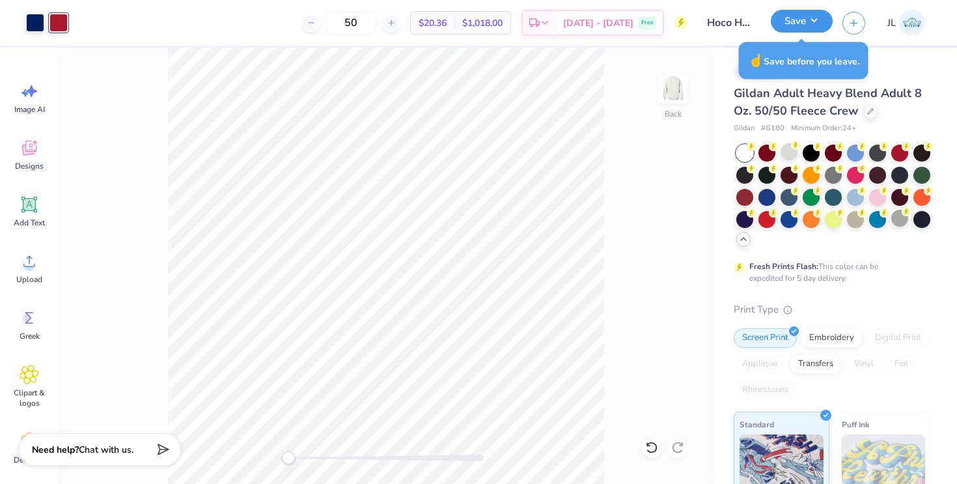
click at [804, 20] on button "Save" at bounding box center [802, 21] width 62 height 23
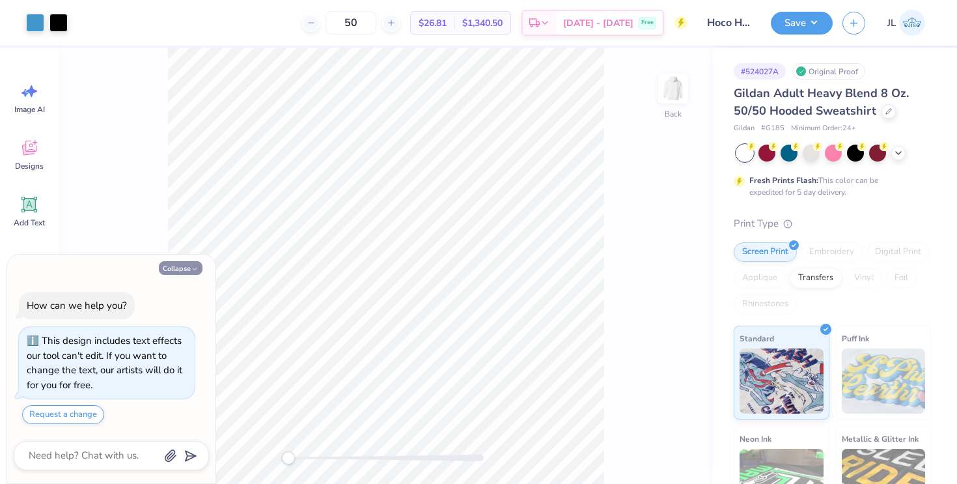
click at [181, 268] on button "Collapse" at bounding box center [181, 268] width 44 height 14
type textarea "x"
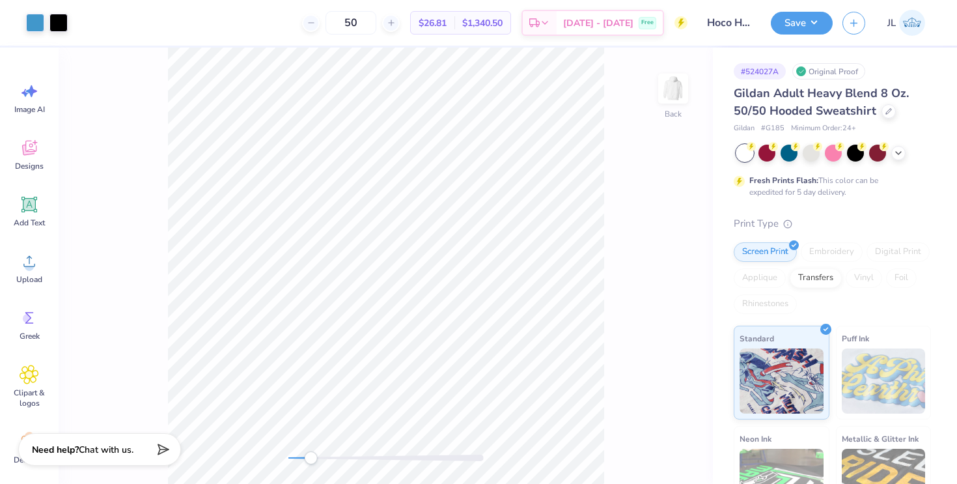
drag, startPoint x: 289, startPoint y: 462, endPoint x: 311, endPoint y: 460, distance: 21.6
click at [311, 460] on div "Accessibility label" at bounding box center [310, 457] width 13 height 13
click at [37, 26] on div at bounding box center [35, 21] width 18 height 18
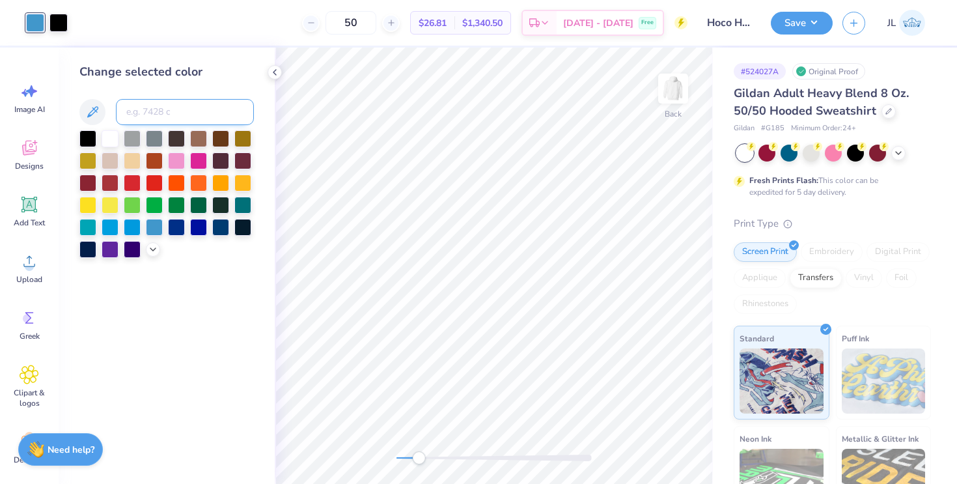
click at [148, 112] on input at bounding box center [185, 112] width 138 height 26
type input "281"
click at [59, 30] on div at bounding box center [58, 21] width 18 height 18
click at [156, 111] on input at bounding box center [185, 112] width 138 height 26
type input "187"
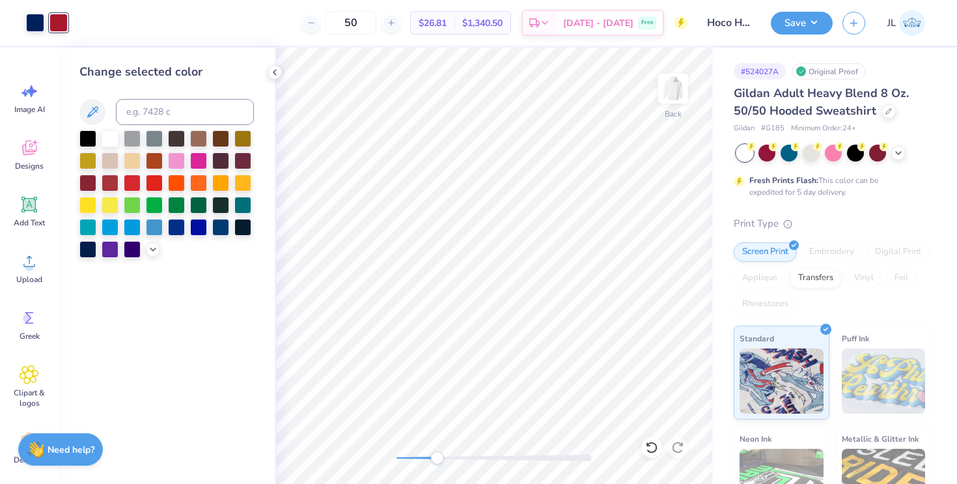
click at [437, 449] on div "Back" at bounding box center [494, 266] width 438 height 436
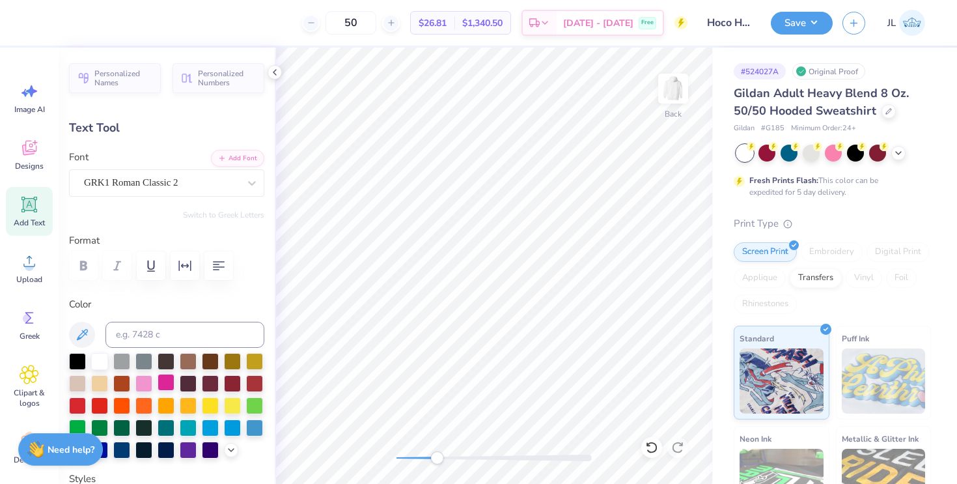
scroll to position [55, 0]
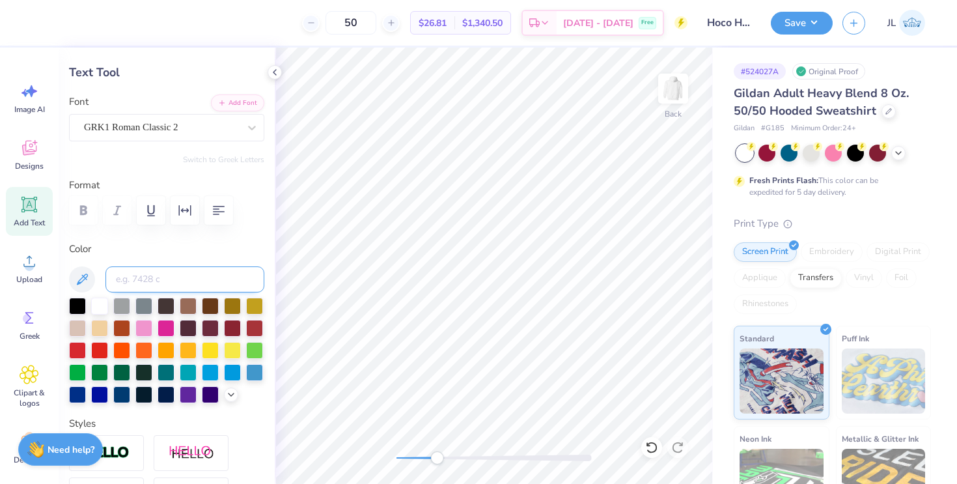
click at [146, 276] on input at bounding box center [184, 279] width 159 height 26
type input "187"
type input "1.44"
type input "8.70"
type input "54.6"
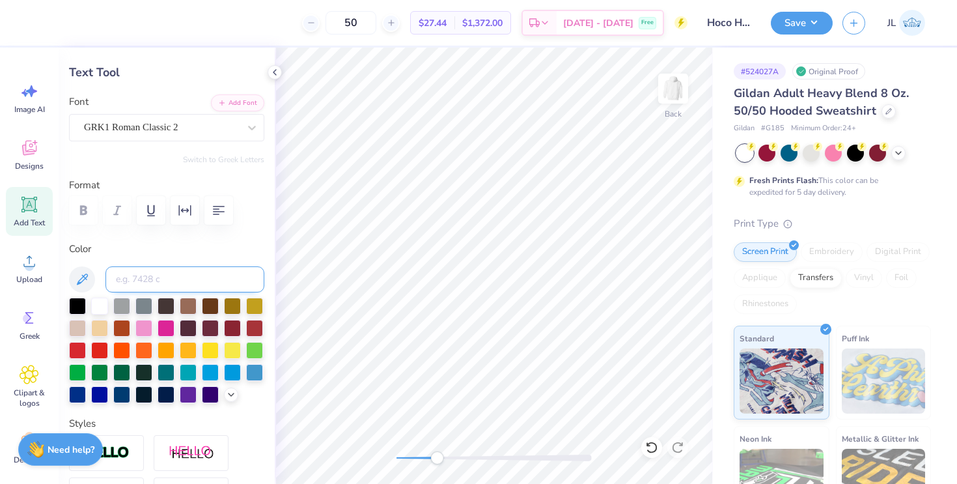
click at [163, 277] on input at bounding box center [184, 279] width 159 height 26
type input "187"
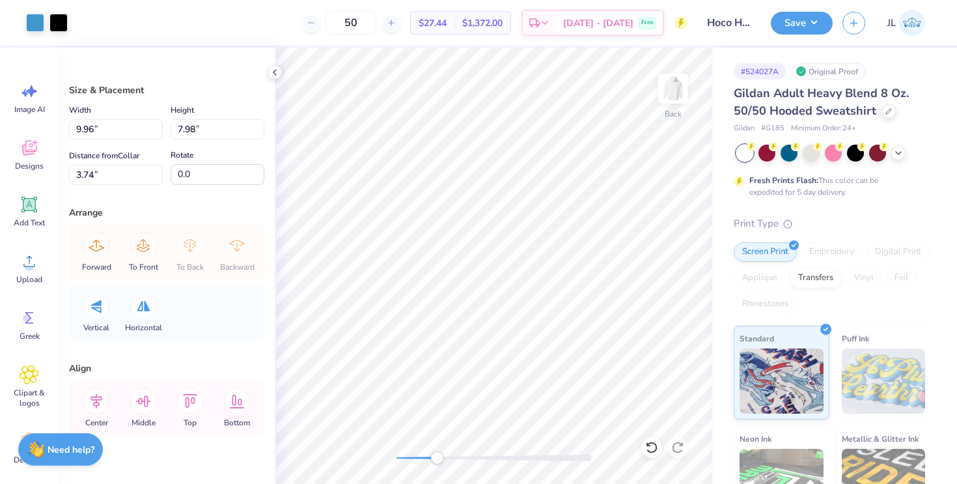
type input "9.96"
type input "7.98"
type input "3.74"
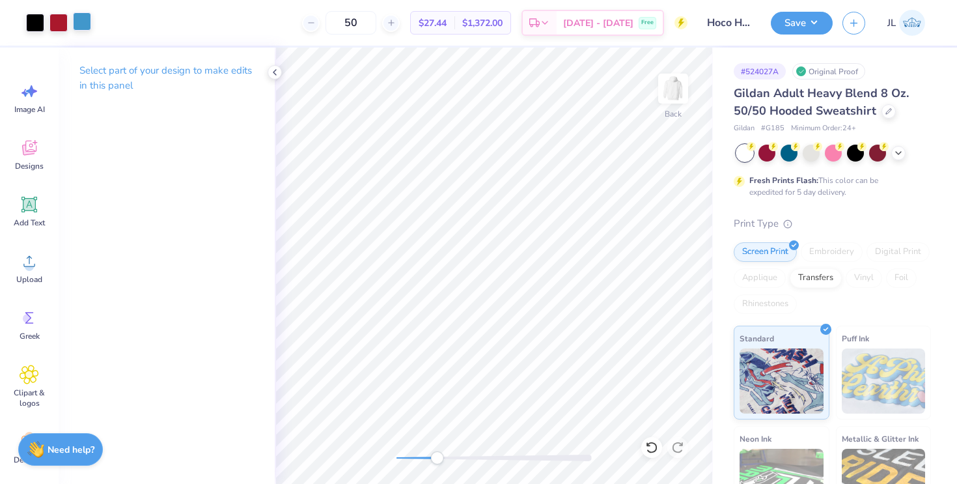
click at [79, 20] on div at bounding box center [82, 21] width 18 height 18
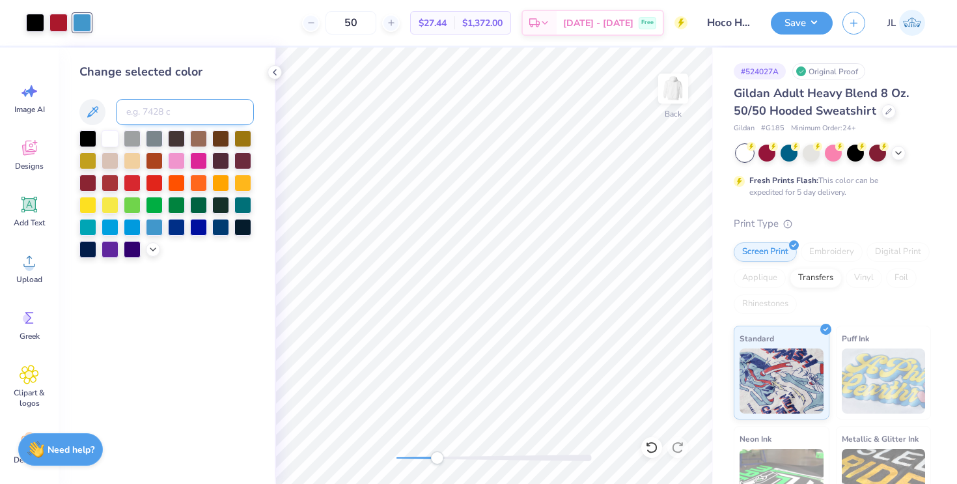
click at [148, 105] on input at bounding box center [185, 112] width 138 height 26
type input "1"
type input "484"
type input "187"
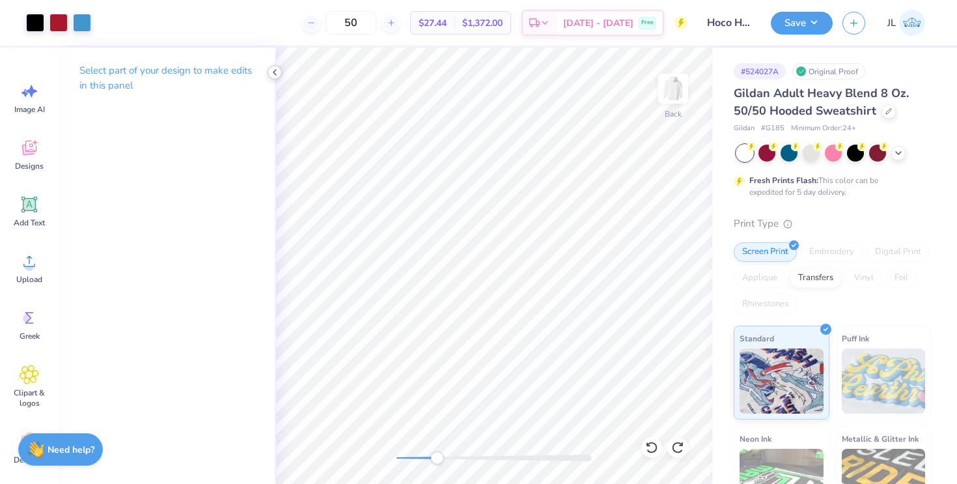
click at [277, 72] on icon at bounding box center [275, 72] width 10 height 10
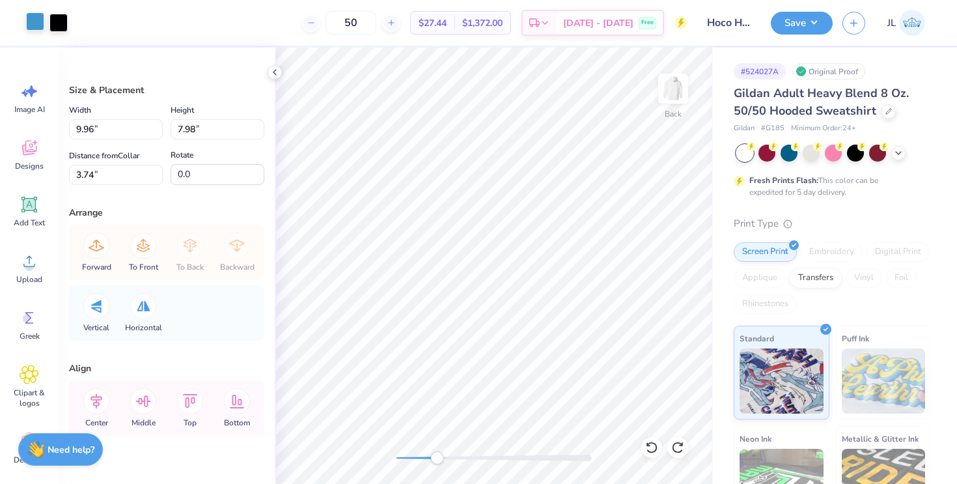
click at [41, 29] on div at bounding box center [35, 21] width 18 height 18
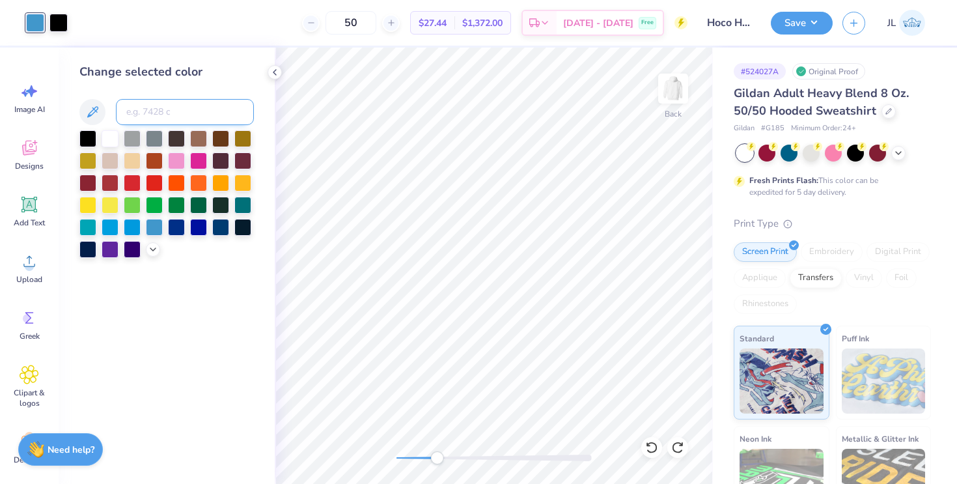
click at [148, 116] on input at bounding box center [185, 112] width 138 height 26
type input "4"
type input "281"
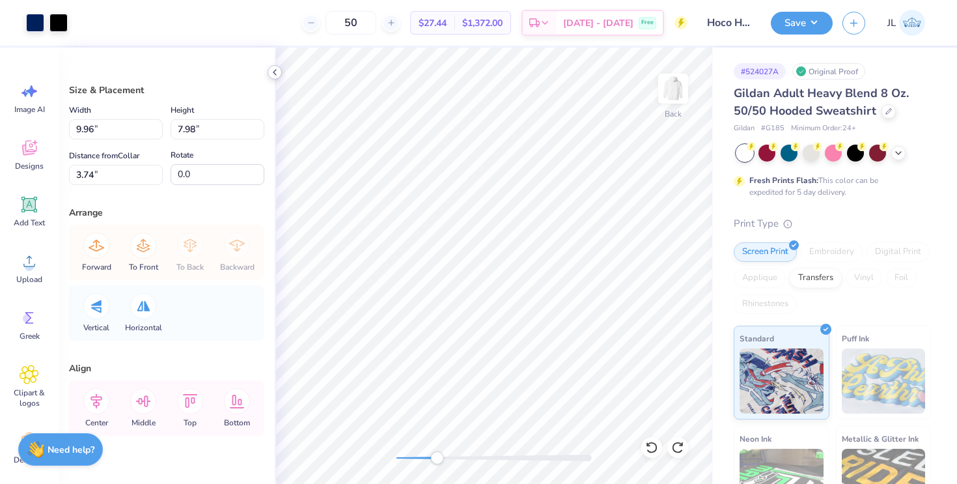
type input "9.96"
type input "7.98"
type input "3.74"
click at [40, 20] on div at bounding box center [35, 21] width 18 height 18
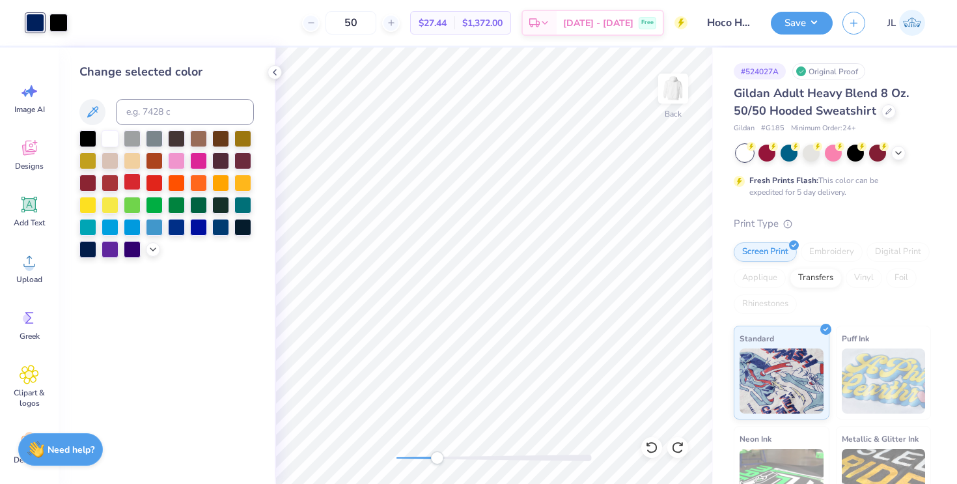
click at [138, 184] on div at bounding box center [132, 181] width 17 height 17
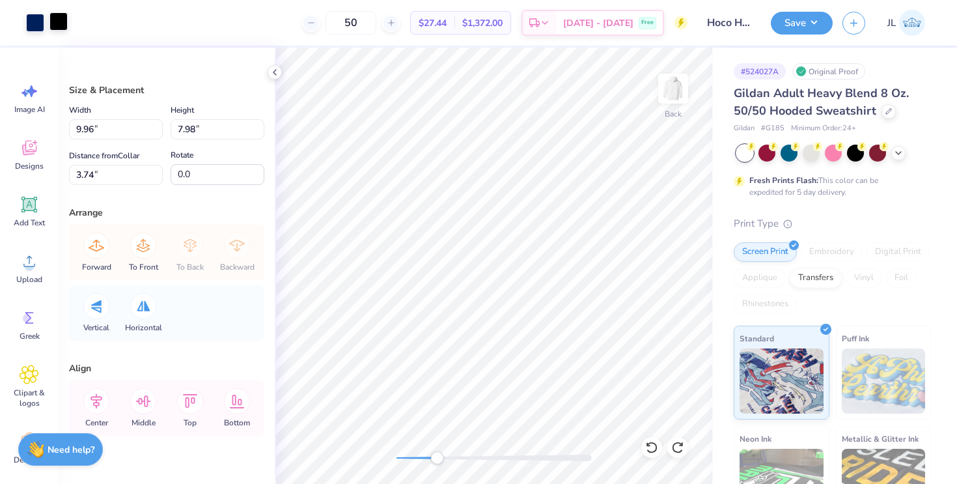
click at [67, 21] on div at bounding box center [58, 21] width 18 height 18
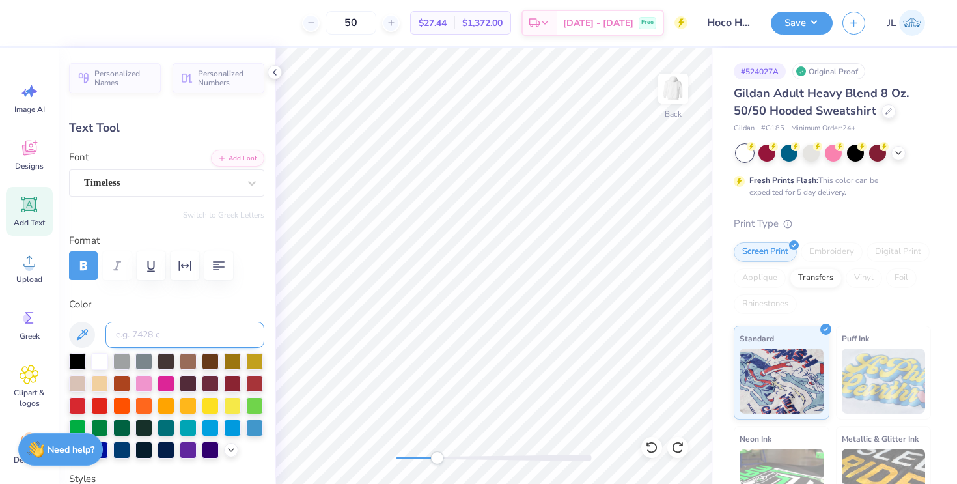
click at [158, 334] on input at bounding box center [184, 335] width 159 height 26
type input "187"
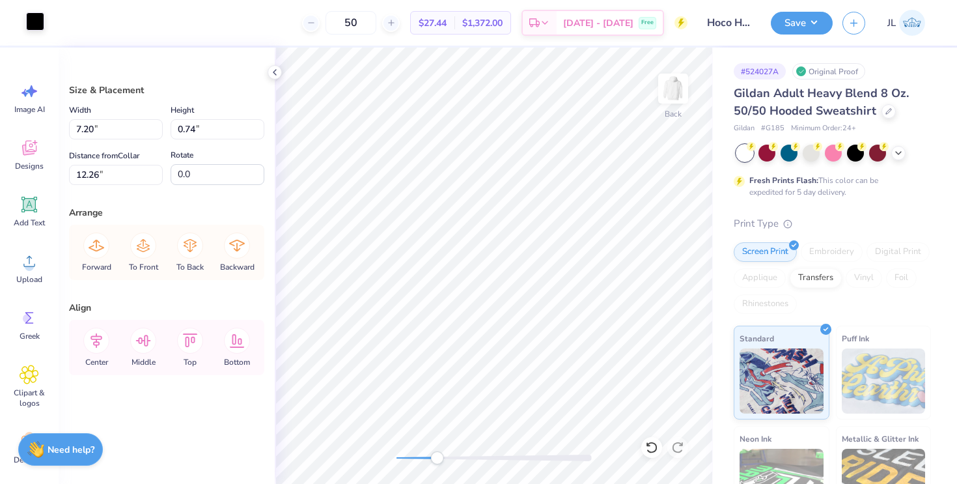
click at [31, 19] on div at bounding box center [35, 21] width 18 height 18
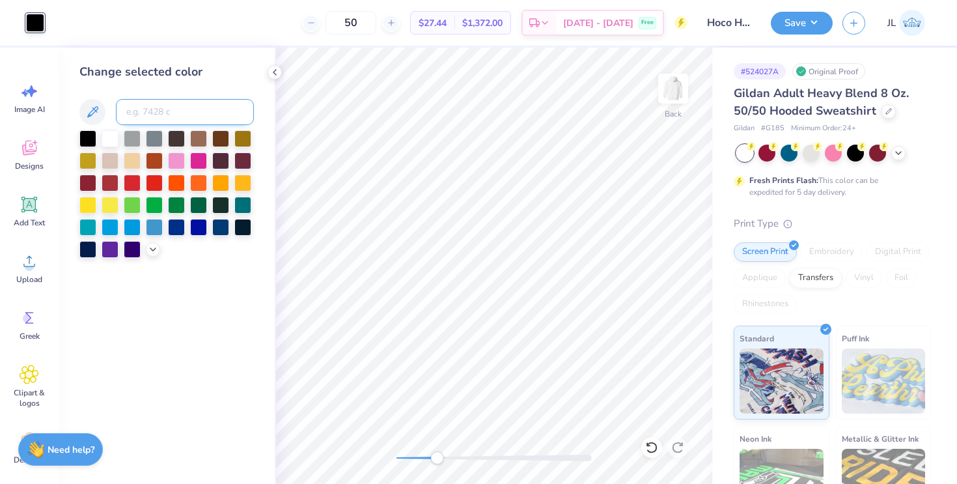
click at [146, 113] on input at bounding box center [185, 112] width 138 height 26
type input "187"
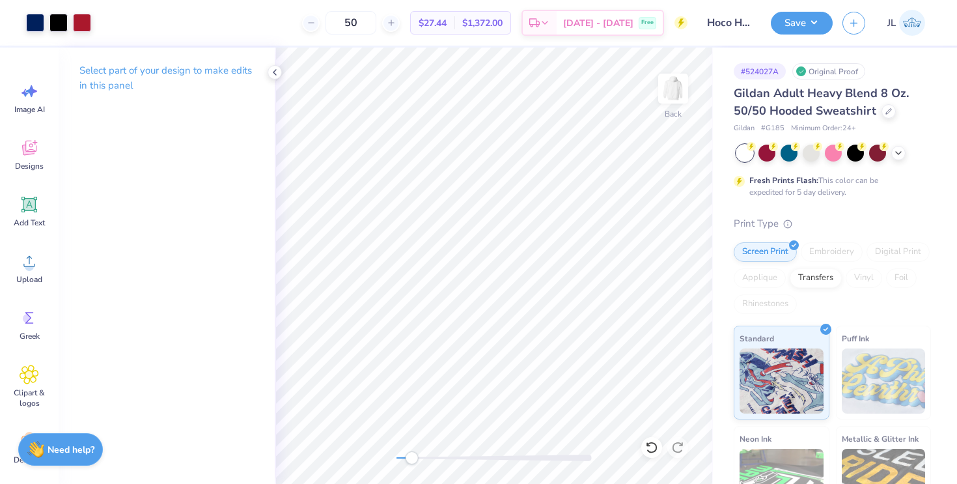
drag, startPoint x: 433, startPoint y: 456, endPoint x: 411, endPoint y: 453, distance: 21.7
click at [411, 453] on div "Accessibility label" at bounding box center [411, 457] width 13 height 13
click at [882, 115] on div at bounding box center [888, 110] width 14 height 14
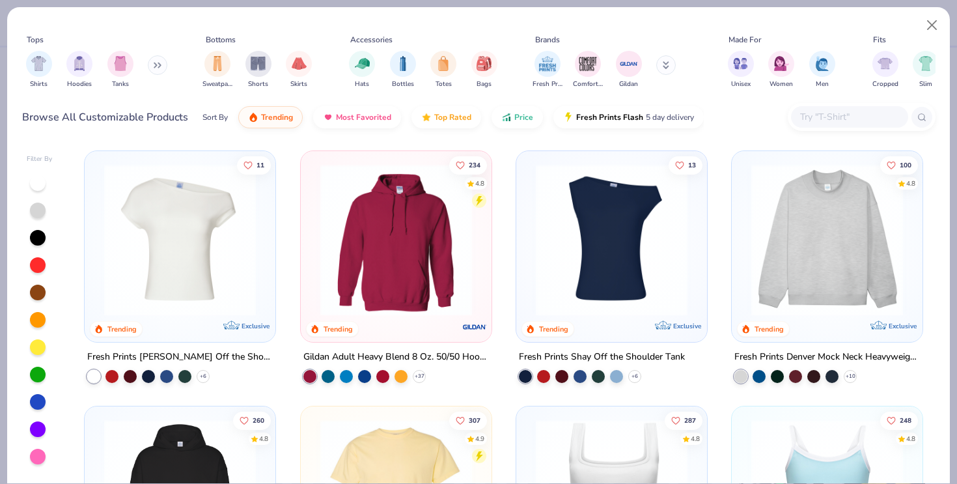
click at [808, 111] on input "text" at bounding box center [849, 116] width 100 height 15
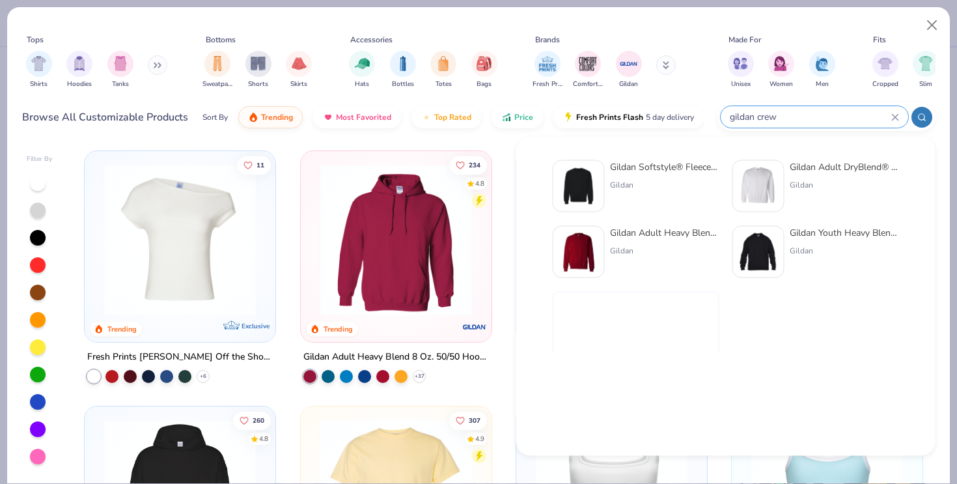
type input "gildan crew"
click at [675, 241] on div "Gildan Adult Heavy Blend Adult 8 Oz. 50/50 Fleece Crew Gildan" at bounding box center [664, 252] width 109 height 52
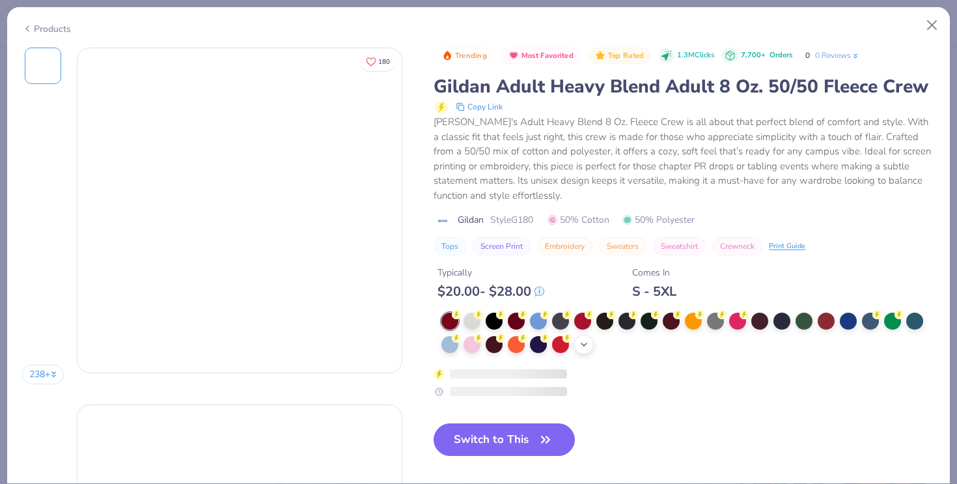
click at [583, 344] on icon at bounding box center [584, 344] width 10 height 10
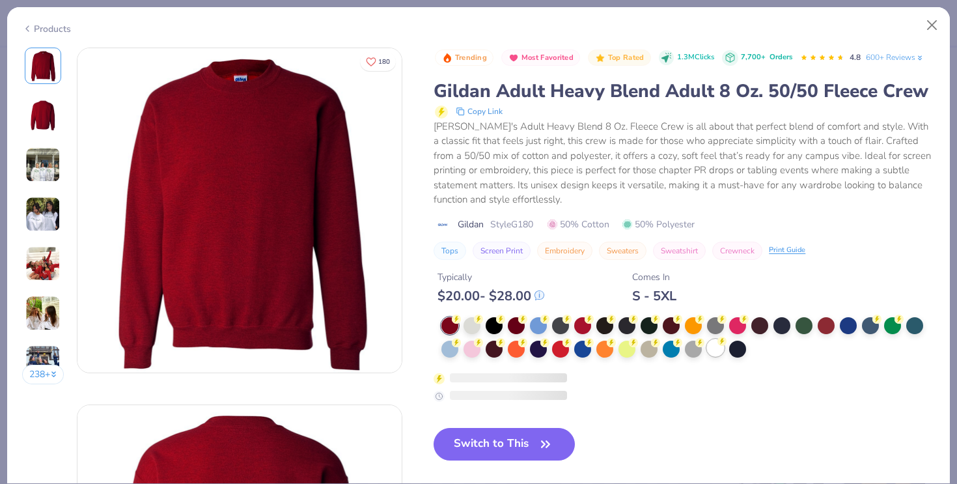
click at [717, 349] on div at bounding box center [715, 347] width 17 height 17
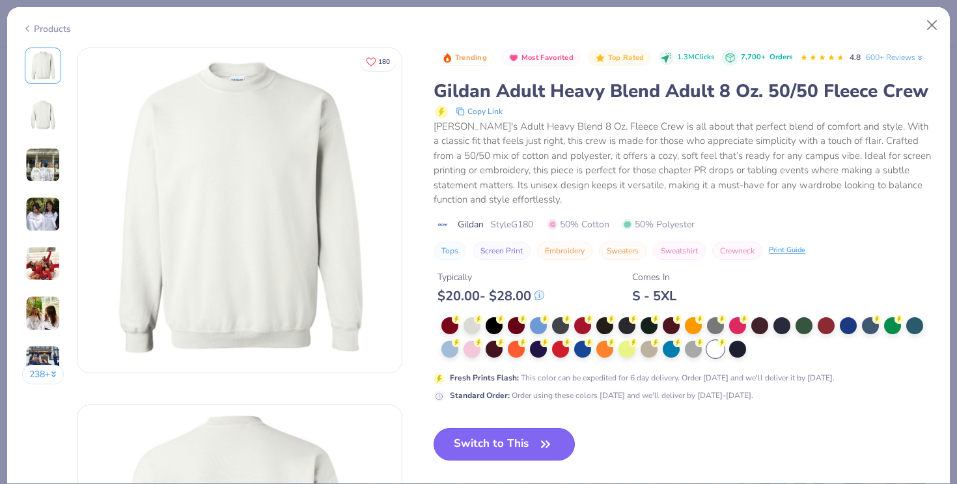
click at [544, 438] on icon "button" at bounding box center [545, 444] width 18 height 18
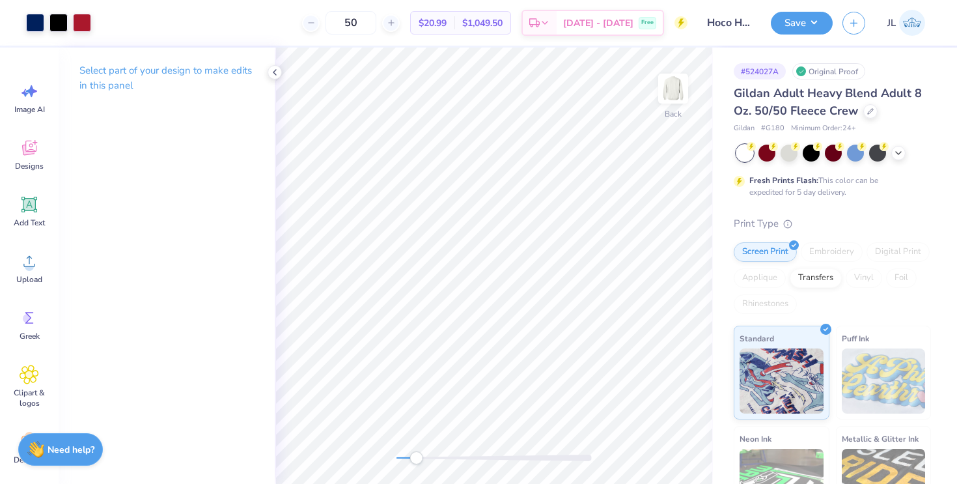
click at [416, 458] on div "Accessibility label" at bounding box center [415, 457] width 13 height 13
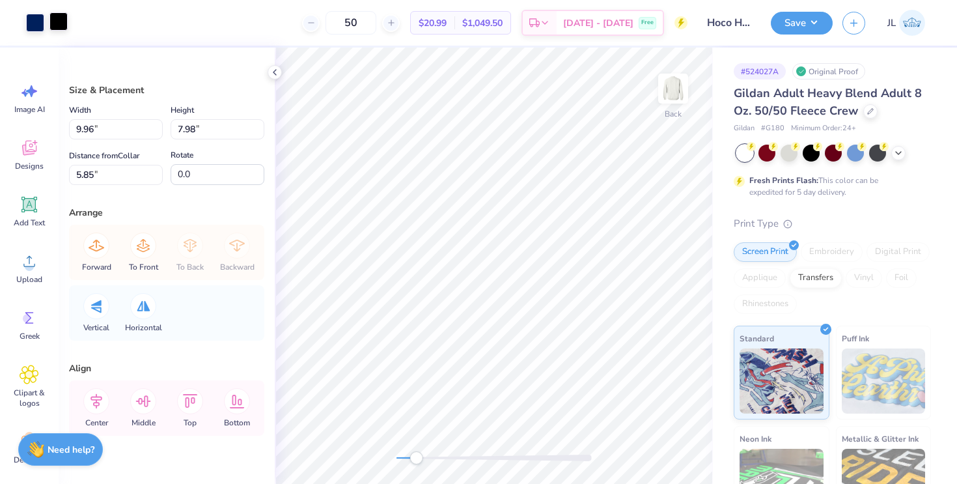
click at [57, 14] on div at bounding box center [58, 21] width 18 height 18
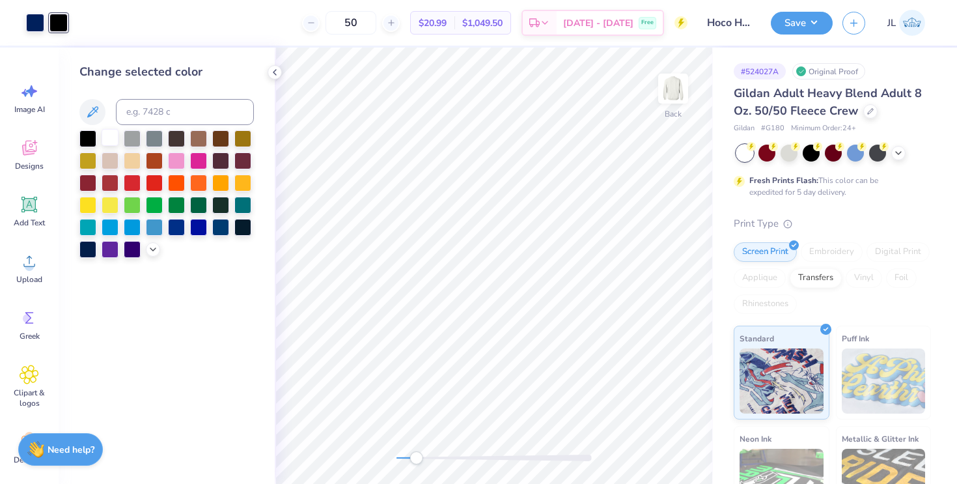
click at [114, 135] on div at bounding box center [110, 137] width 17 height 17
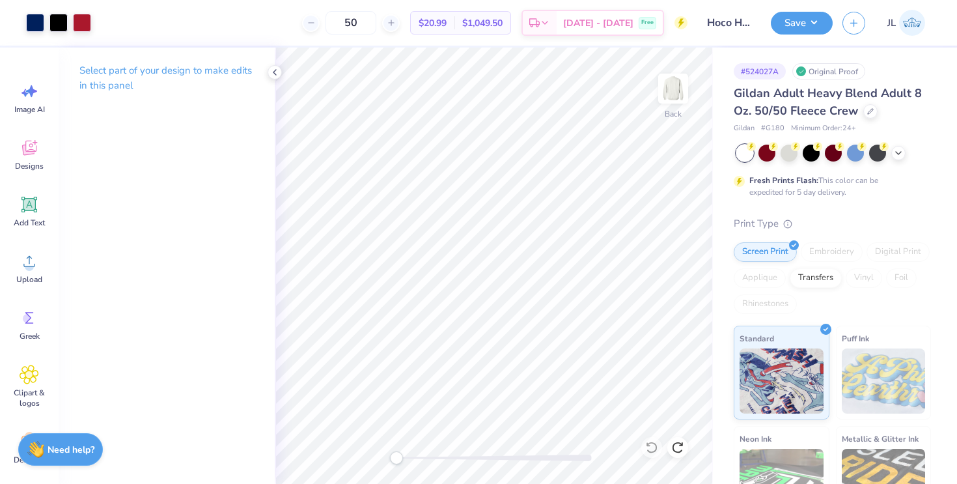
click at [382, 453] on div "Back" at bounding box center [494, 266] width 438 height 436
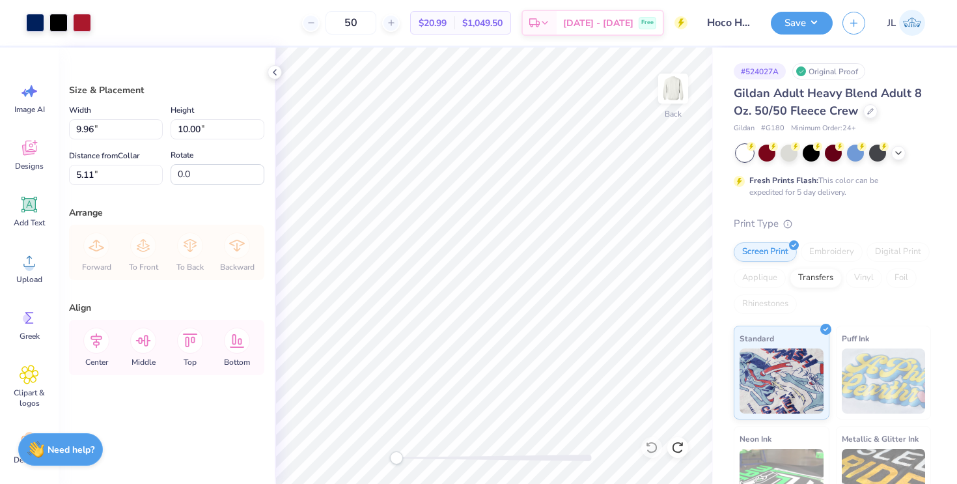
type input "3.00"
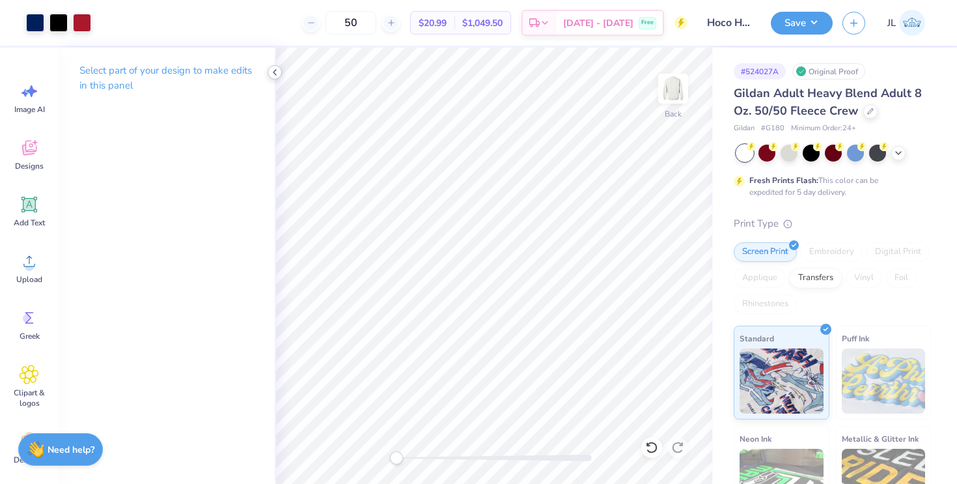
click at [278, 69] on icon at bounding box center [275, 72] width 10 height 10
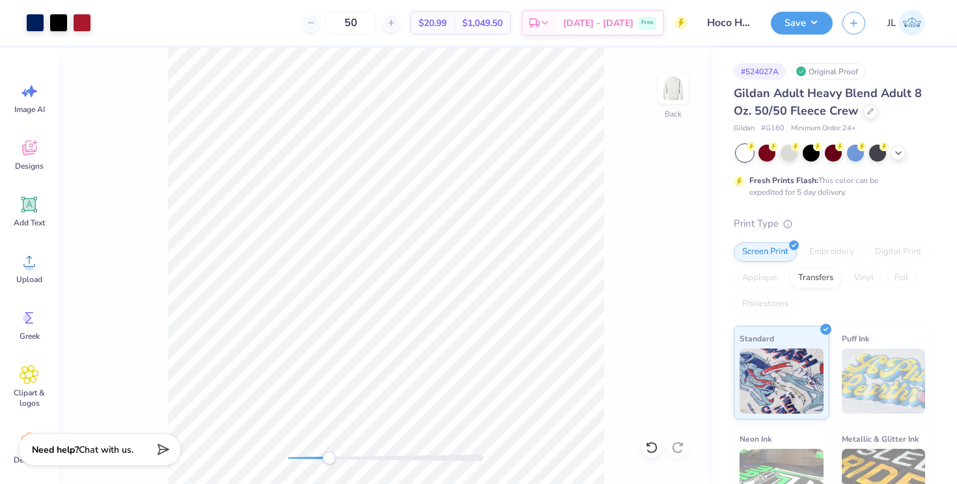
click at [329, 450] on div "Back" at bounding box center [386, 266] width 654 height 436
drag, startPoint x: 327, startPoint y: 459, endPoint x: 316, endPoint y: 458, distance: 11.1
click at [316, 458] on div "Accessibility label" at bounding box center [315, 457] width 13 height 13
click at [815, 19] on button "Save" at bounding box center [802, 23] width 62 height 23
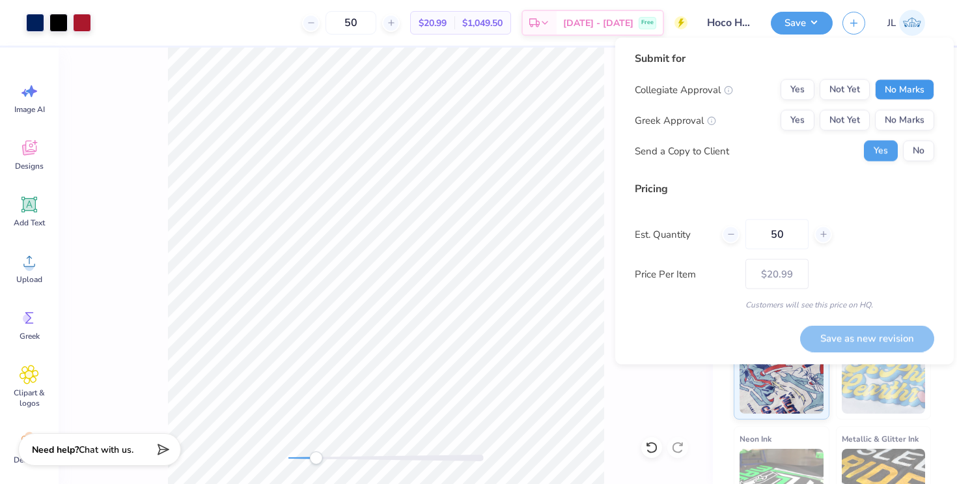
click at [902, 85] on button "No Marks" at bounding box center [904, 89] width 59 height 21
click at [846, 122] on button "Not Yet" at bounding box center [845, 120] width 50 height 21
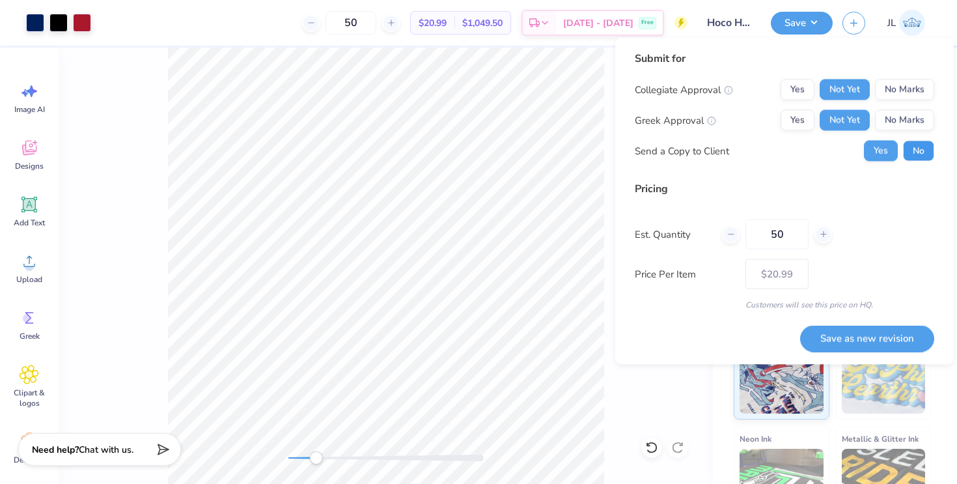
click at [922, 154] on button "No" at bounding box center [918, 151] width 31 height 21
click at [863, 336] on button "Save as new revision" at bounding box center [867, 338] width 134 height 27
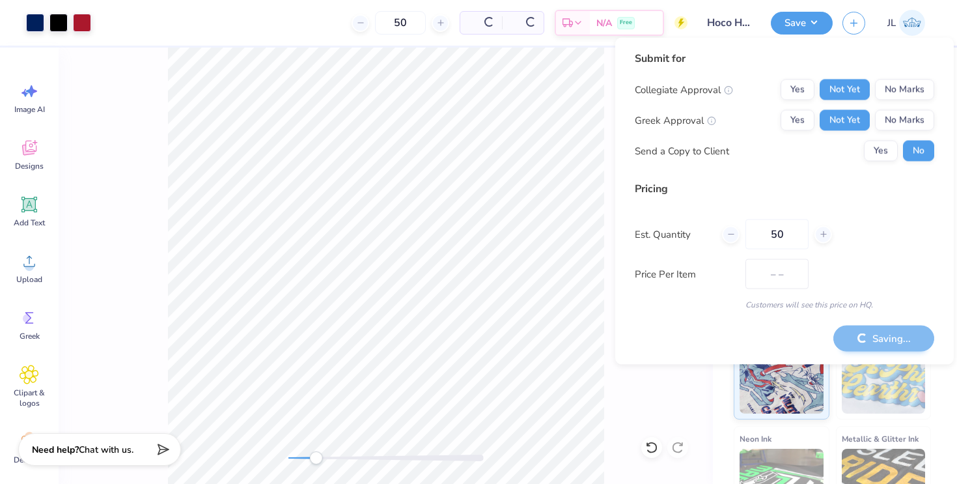
type input "$20.99"
